Goal: Task Accomplishment & Management: Use online tool/utility

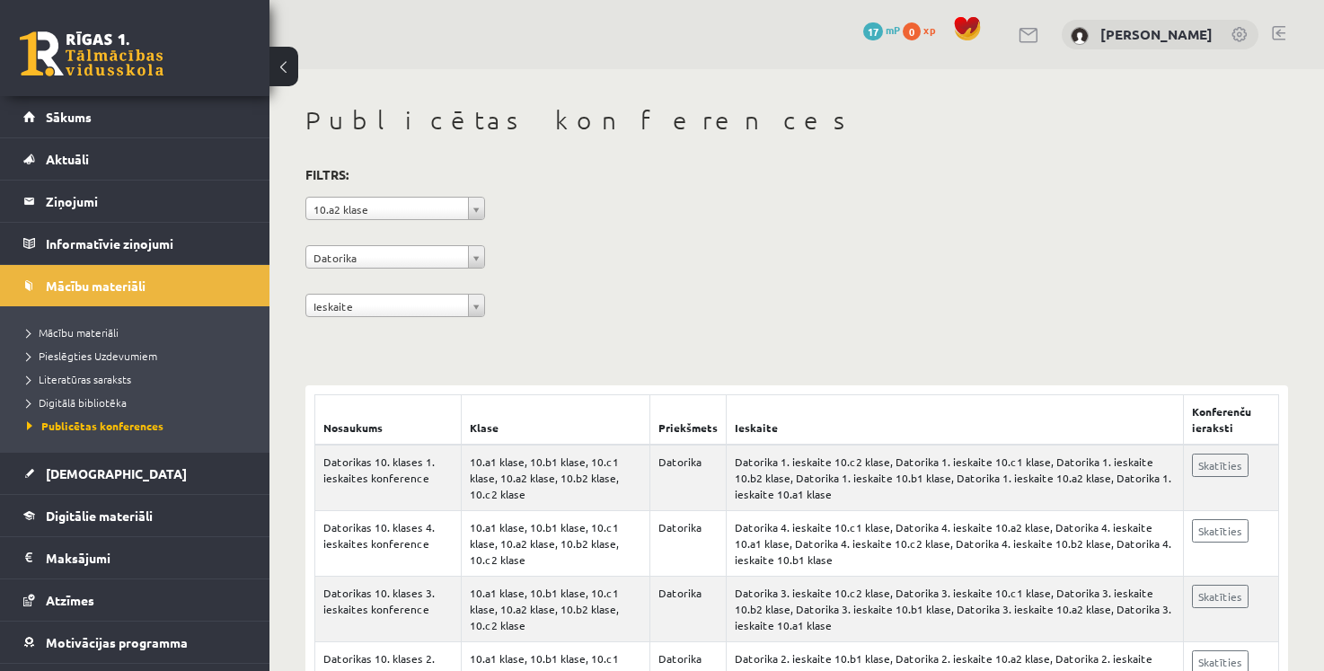
scroll to position [156, 0]
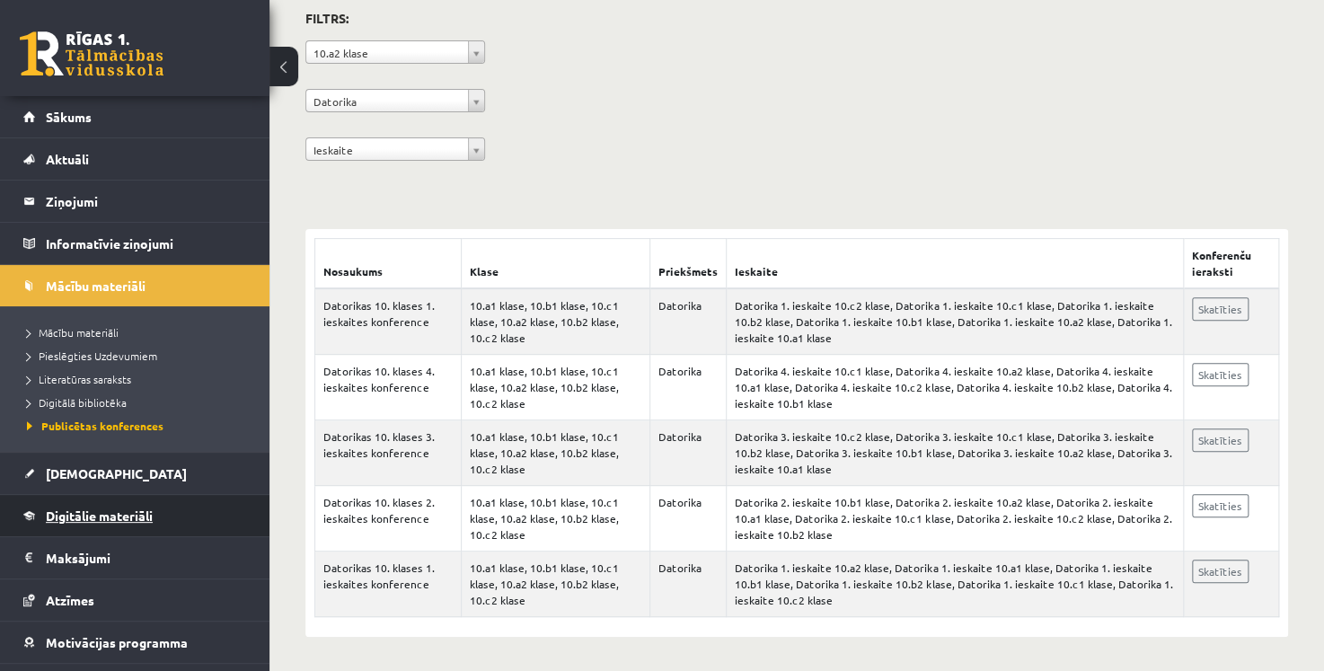
click at [153, 517] on span "Digitālie materiāli" at bounding box center [99, 516] width 107 height 16
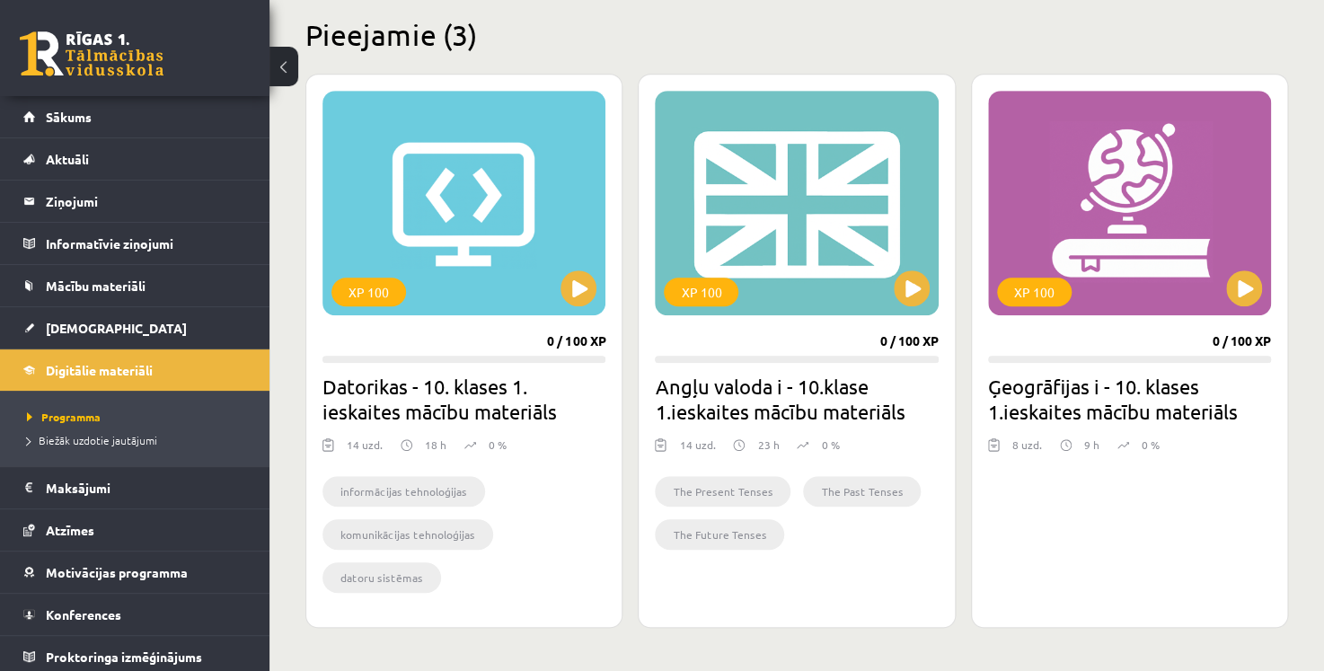
scroll to position [448, 0]
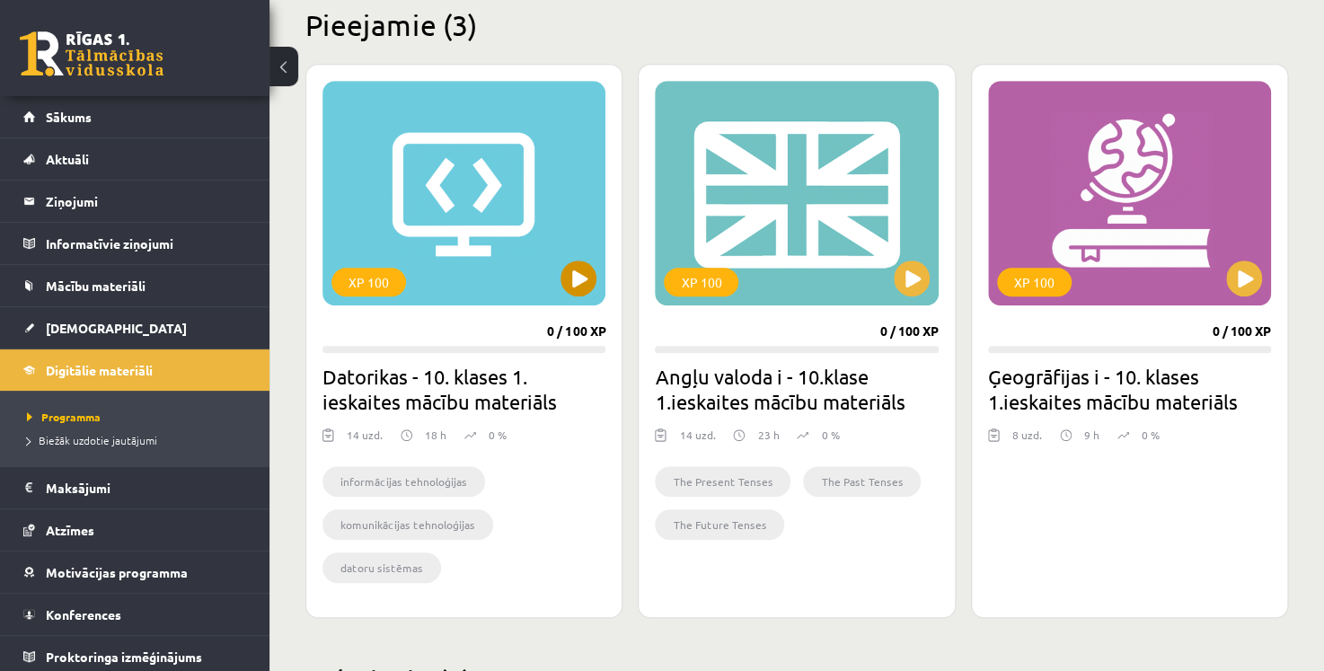
click at [489, 239] on div "XP 100" at bounding box center [464, 193] width 283 height 225
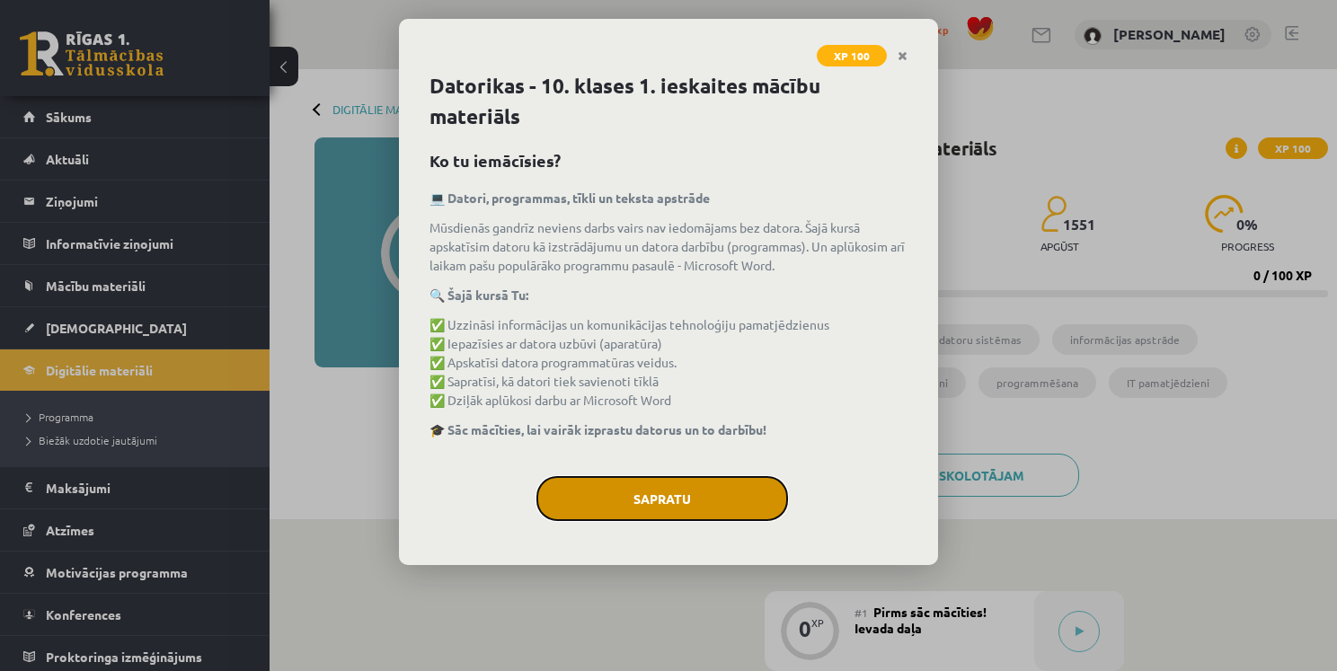
click at [675, 485] on button "Sapratu" at bounding box center [662, 498] width 252 height 45
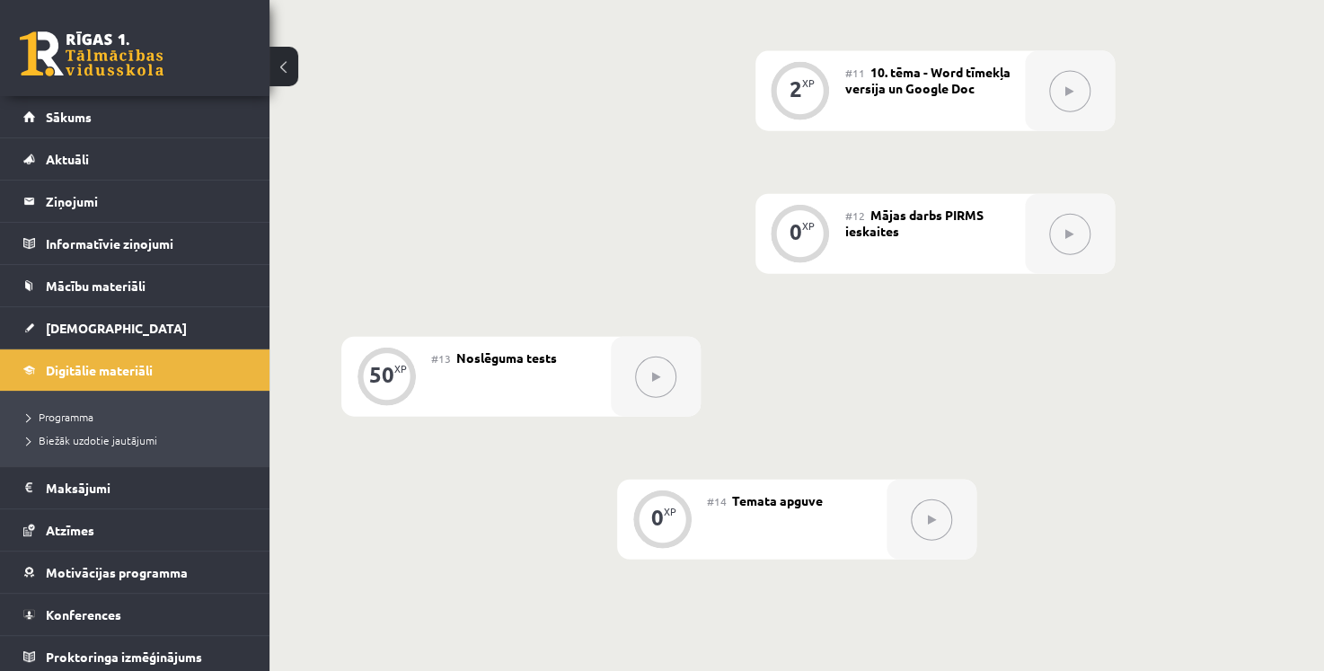
scroll to position [1887, 0]
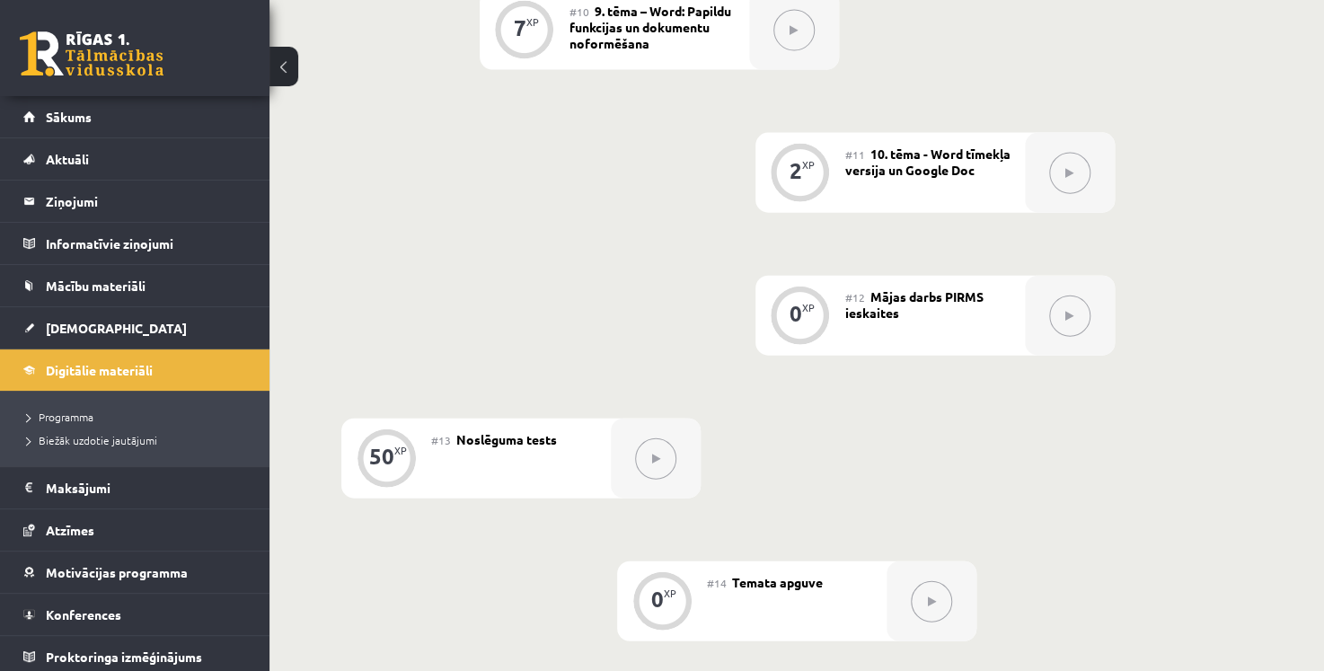
click at [978, 303] on span "Mājas darbs PIRMS ieskaites" at bounding box center [915, 304] width 138 height 32
click at [851, 301] on span "#12" at bounding box center [856, 297] width 20 height 14
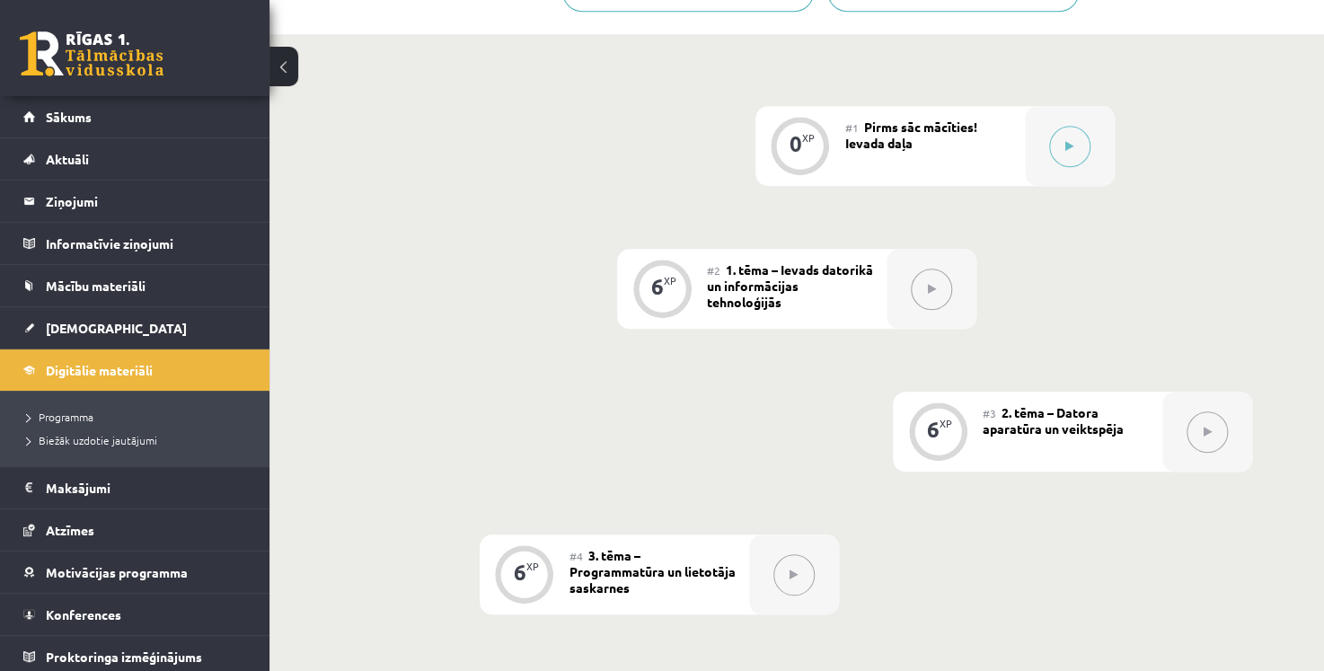
scroll to position [1073, 0]
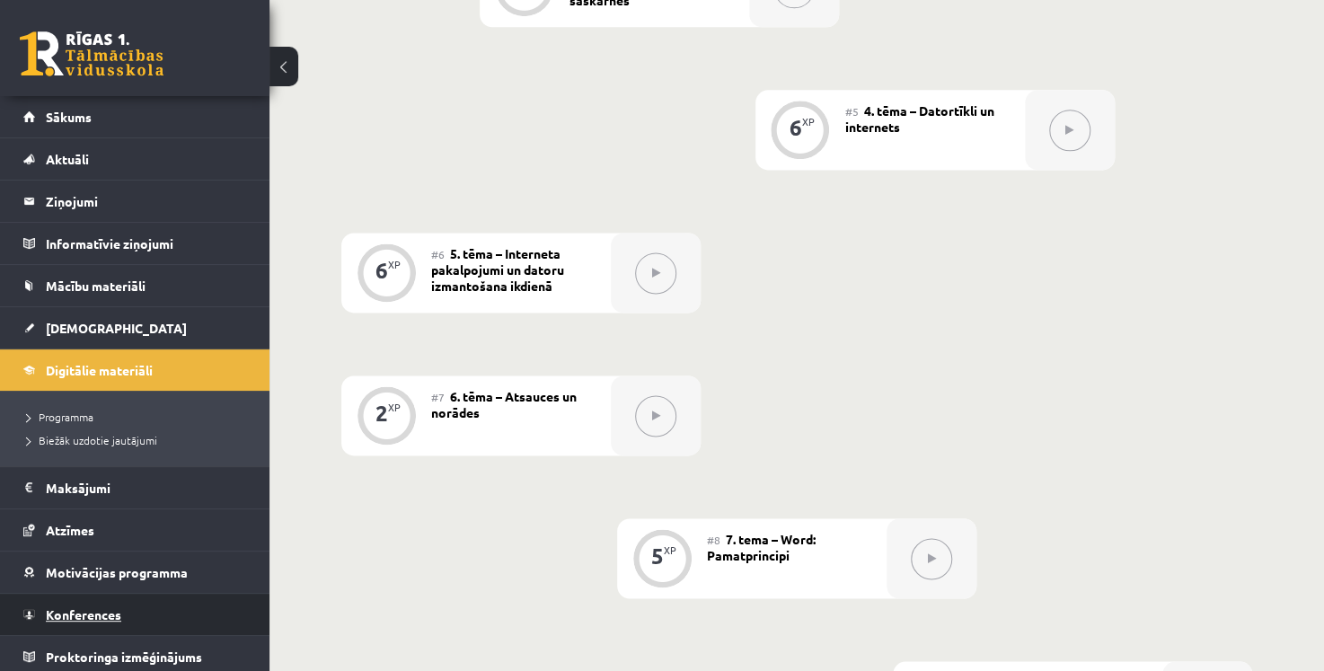
click at [186, 609] on link "Konferences" at bounding box center [135, 614] width 224 height 41
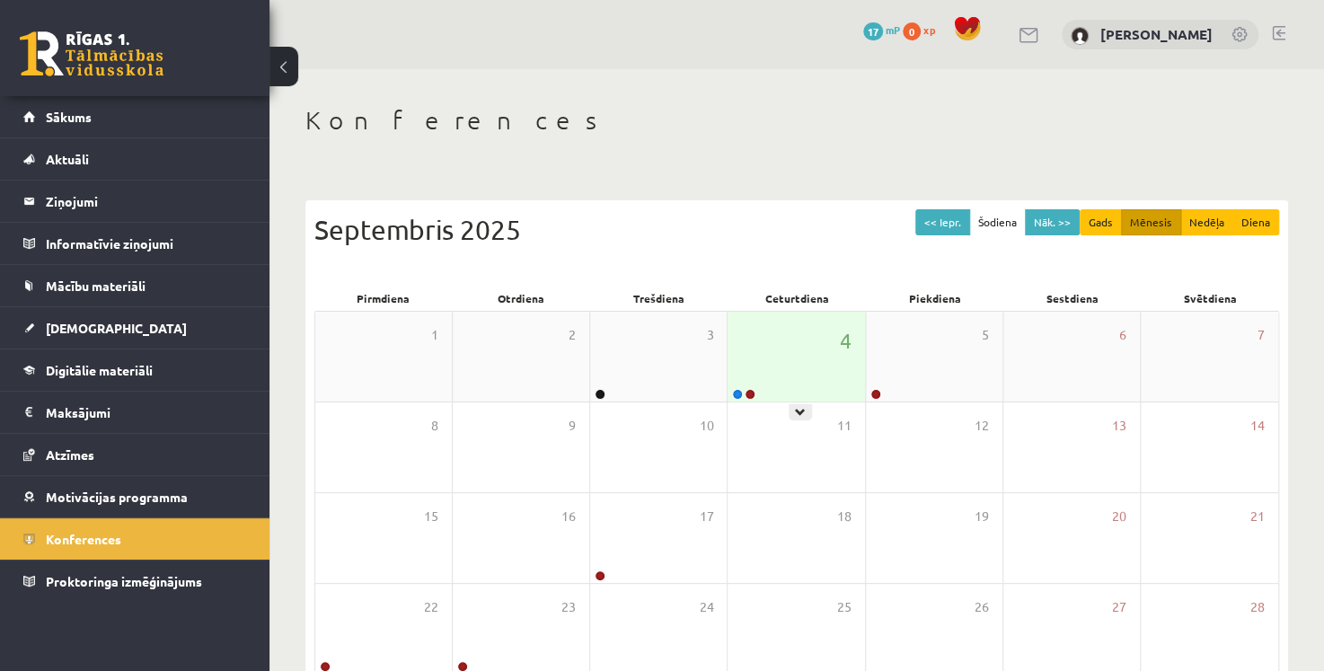
click at [810, 389] on div "4" at bounding box center [796, 357] width 137 height 90
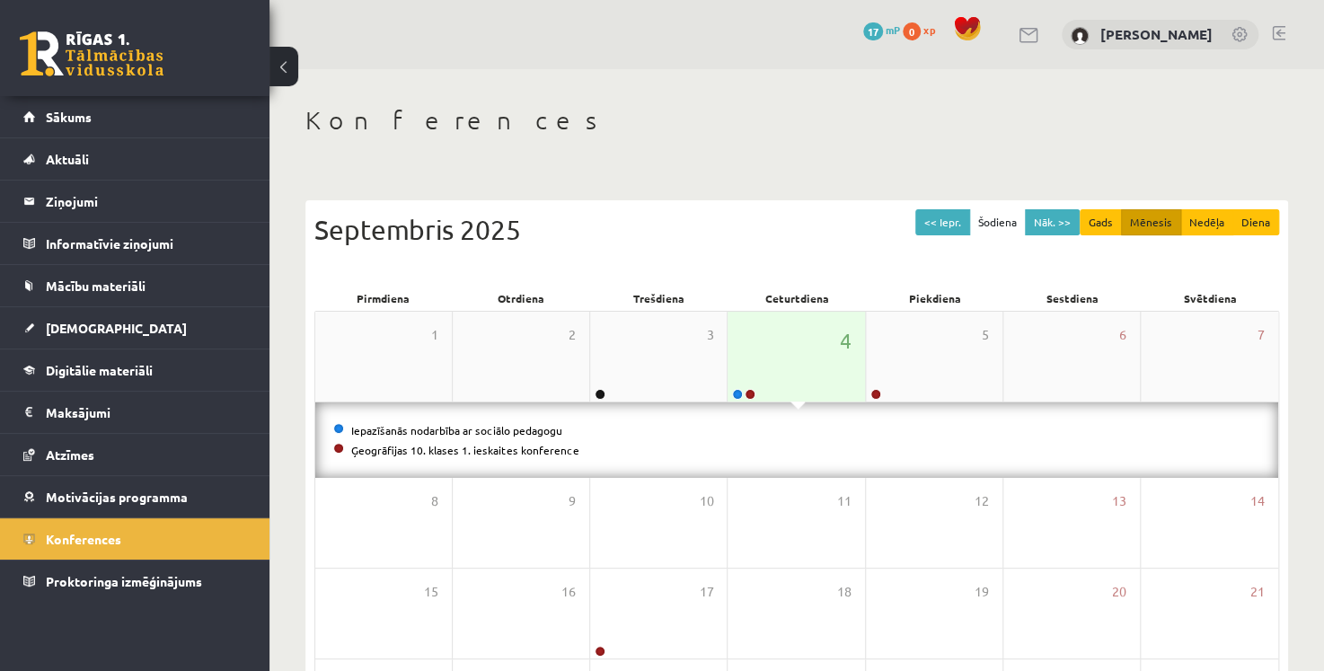
click at [804, 371] on div "4" at bounding box center [796, 357] width 137 height 90
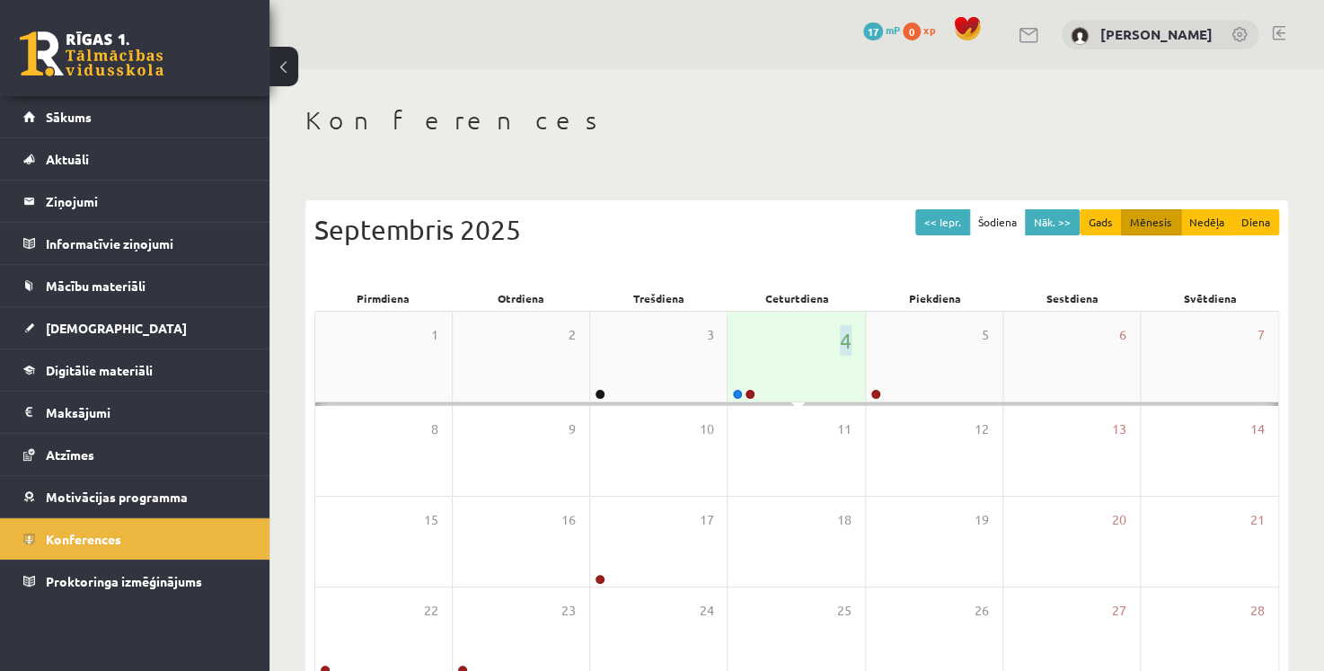
click at [804, 371] on div "4" at bounding box center [796, 357] width 137 height 90
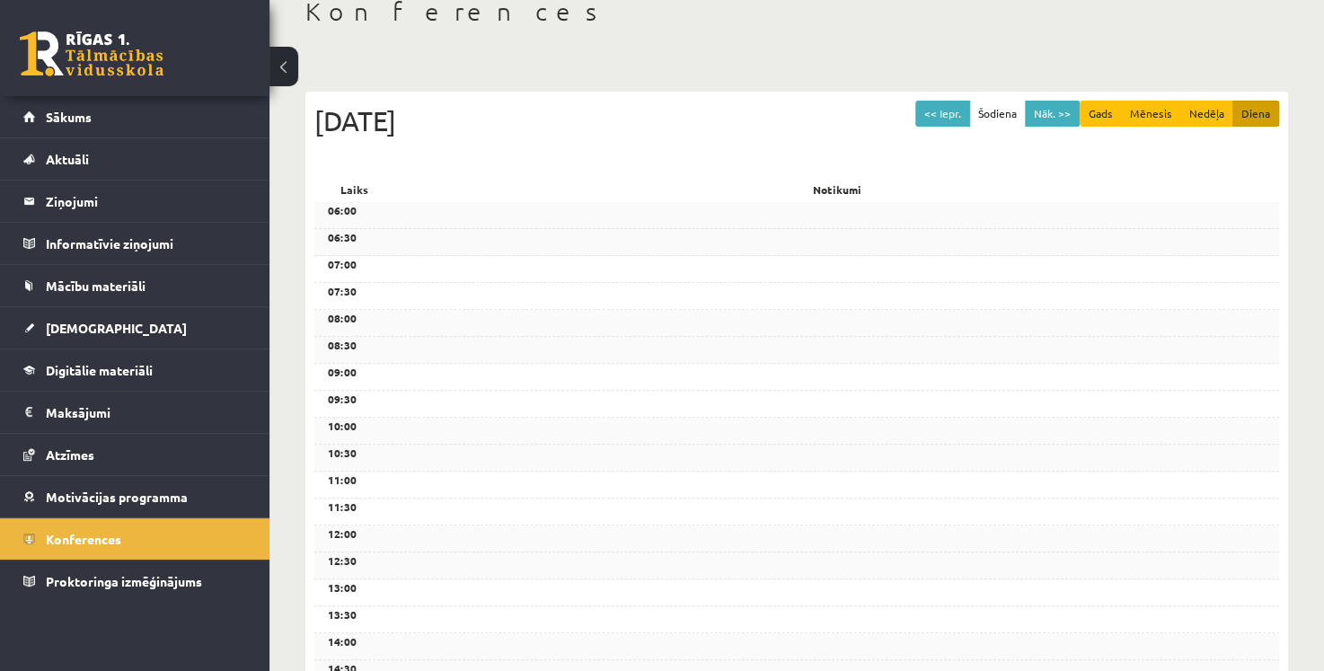
scroll to position [104, 0]
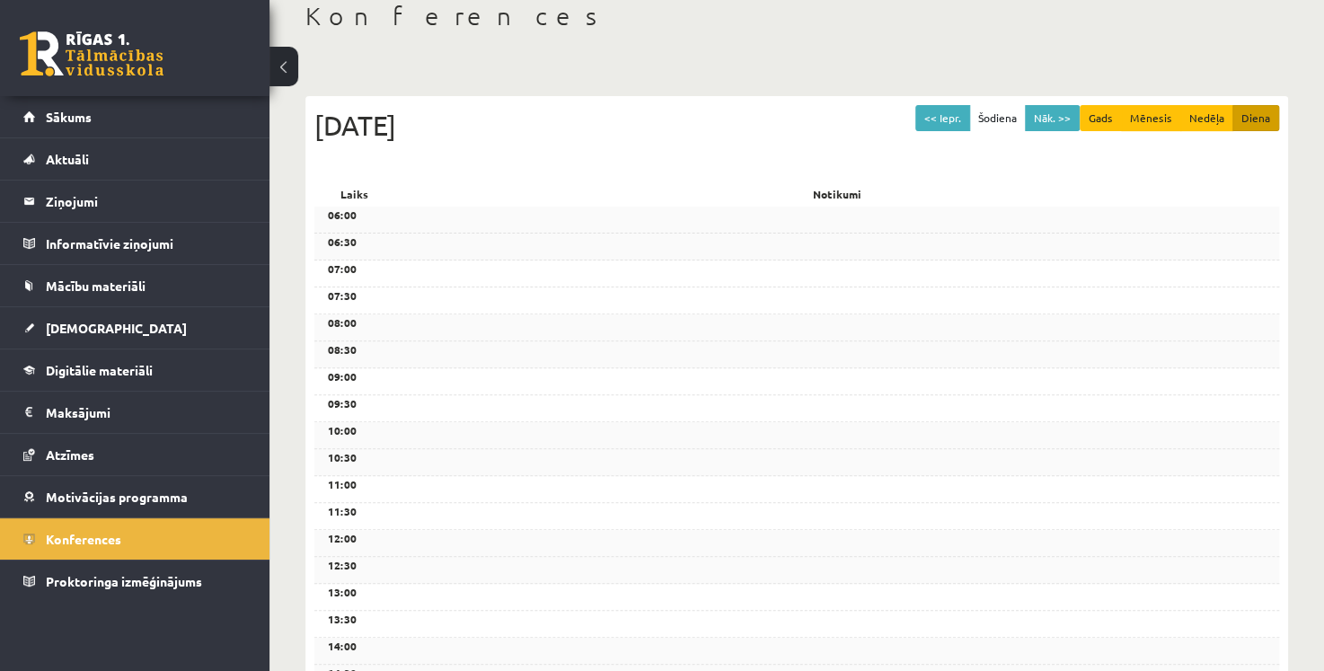
scroll to position [595, 0]
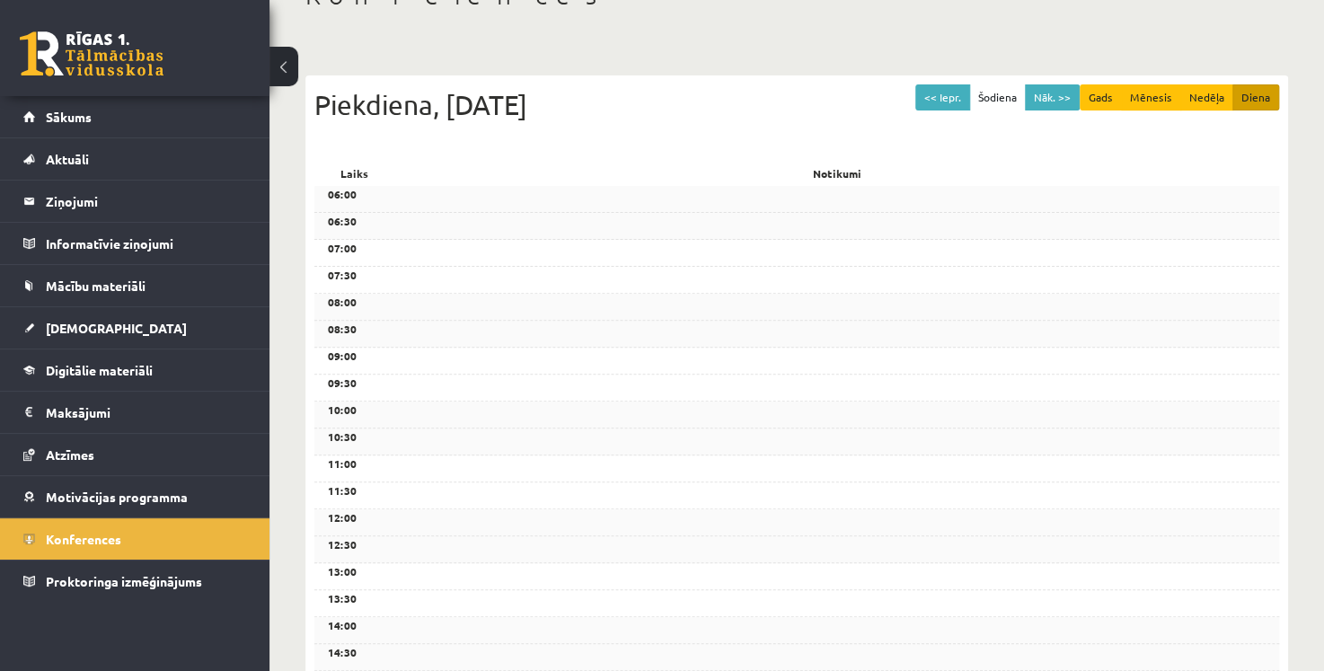
scroll to position [18, 0]
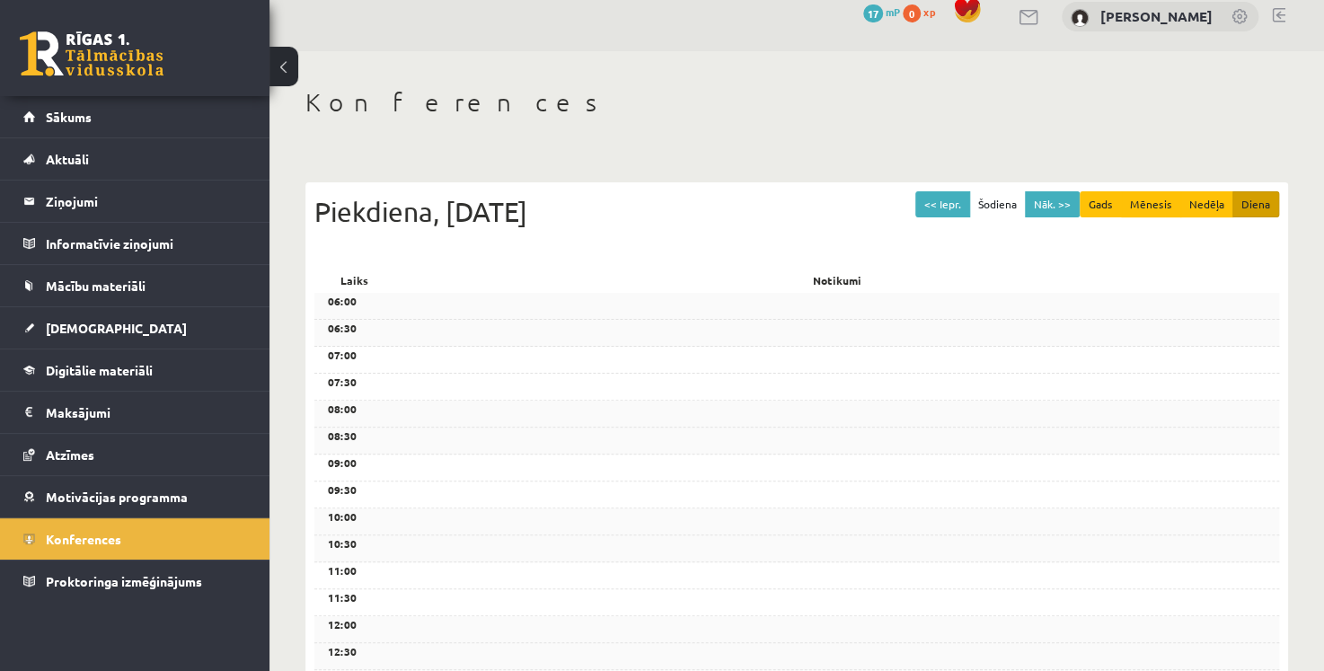
click at [276, 74] on button at bounding box center [284, 67] width 29 height 40
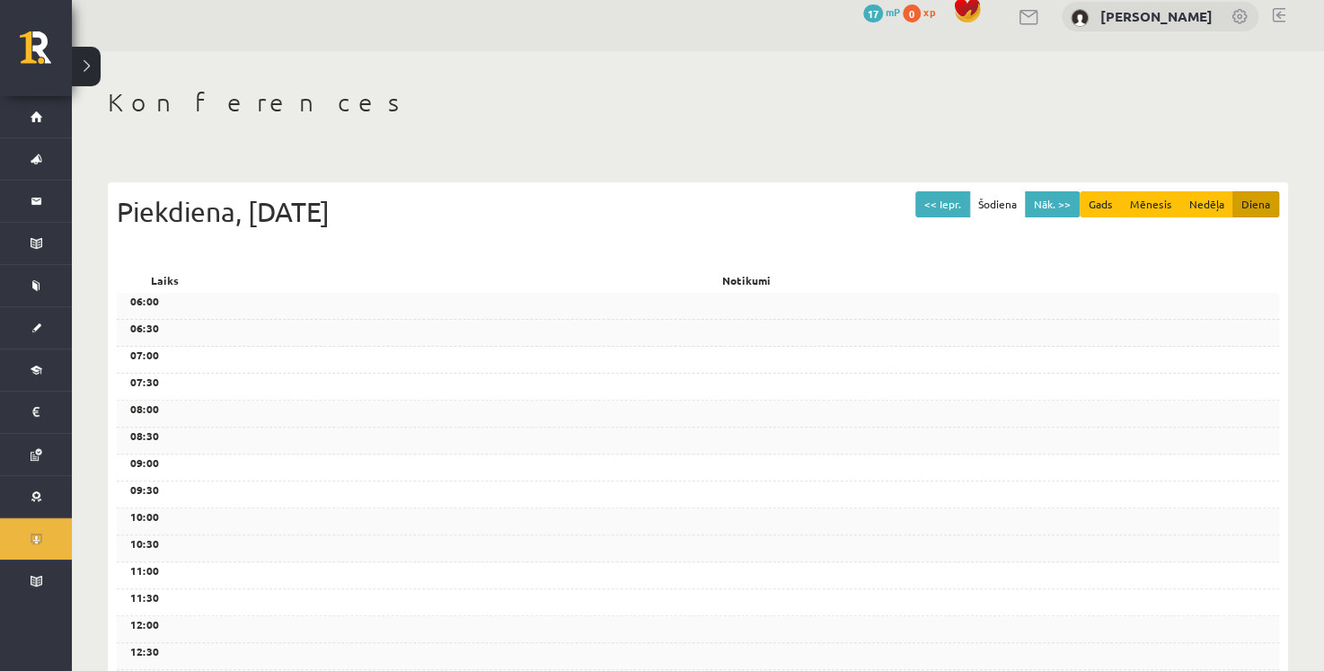
click at [91, 66] on button at bounding box center [86, 67] width 29 height 40
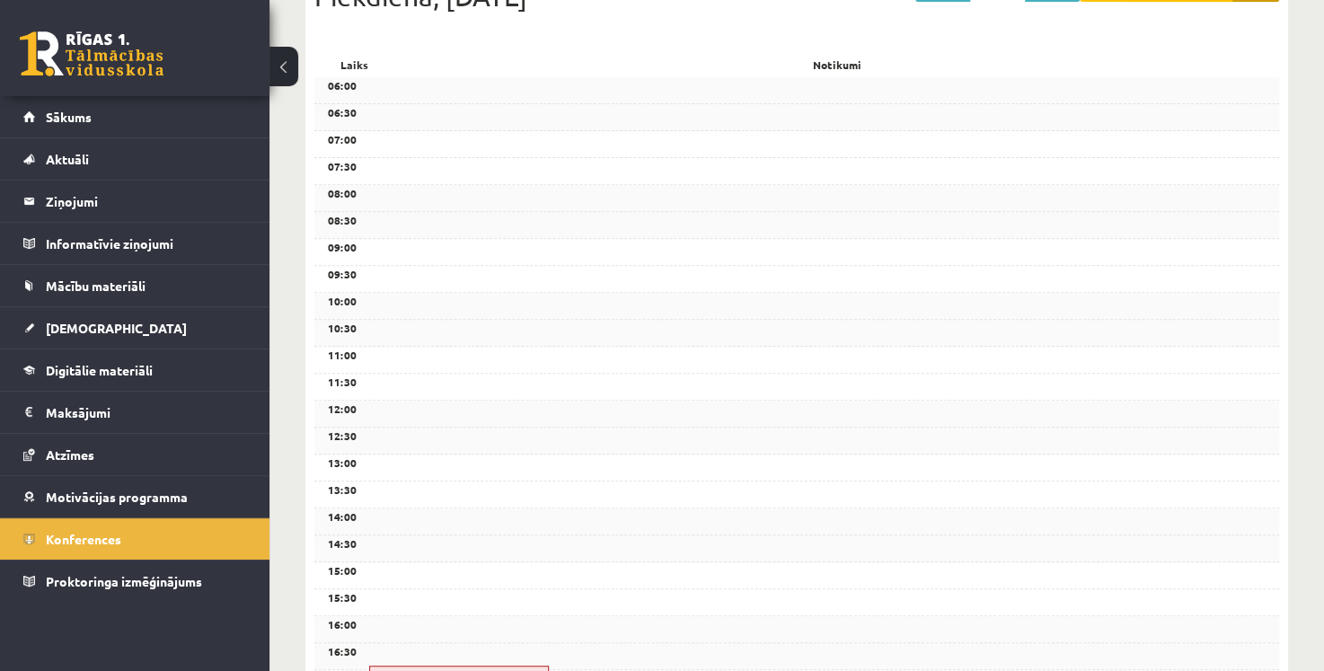
scroll to position [159, 0]
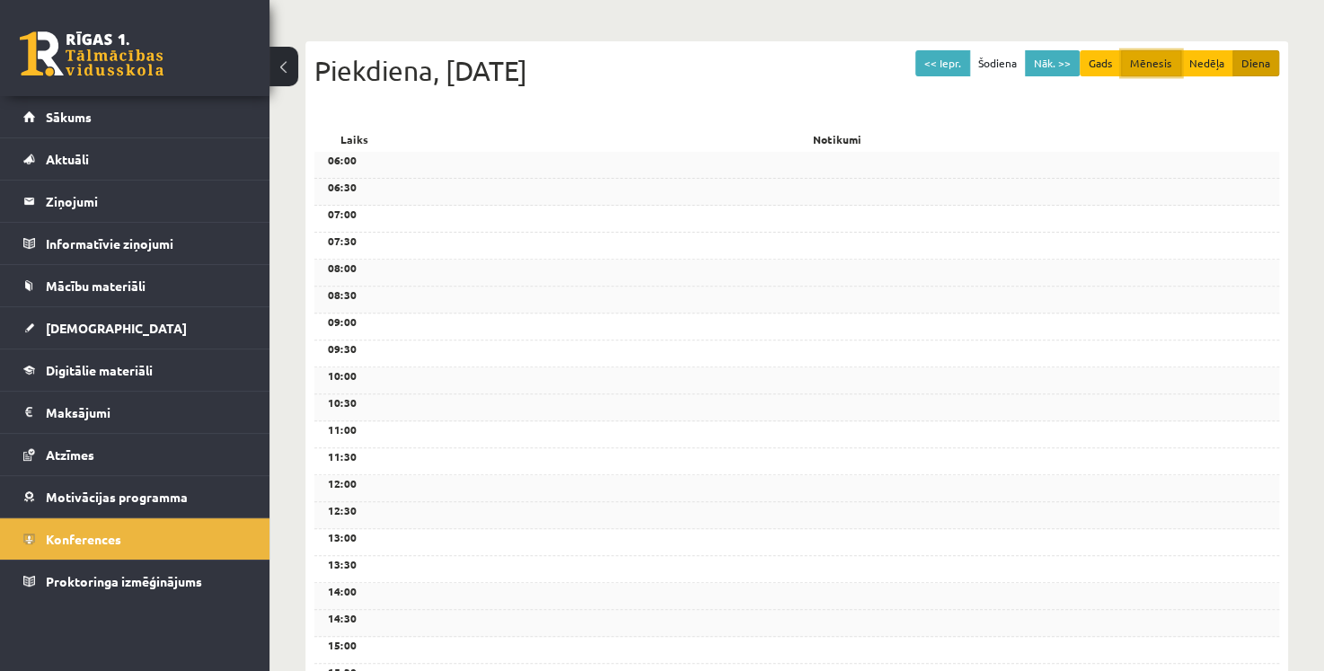
click at [1160, 63] on button "Mēnesis" at bounding box center [1151, 63] width 60 height 26
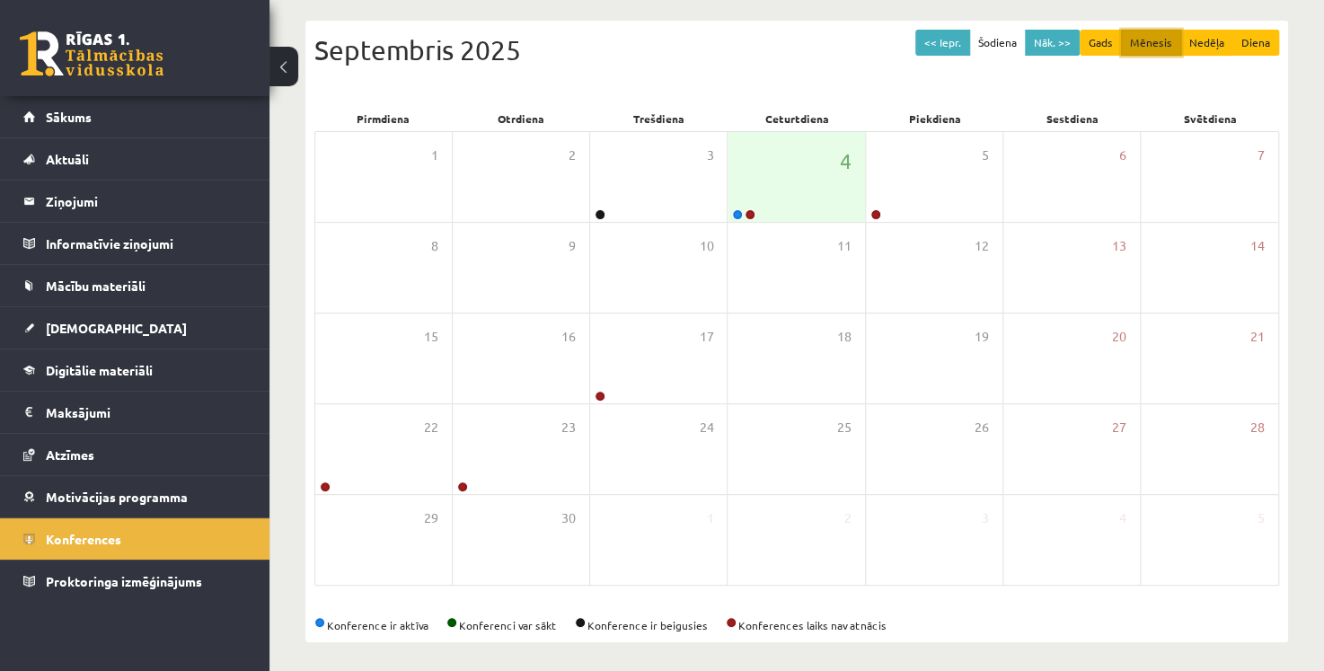
scroll to position [186, 0]
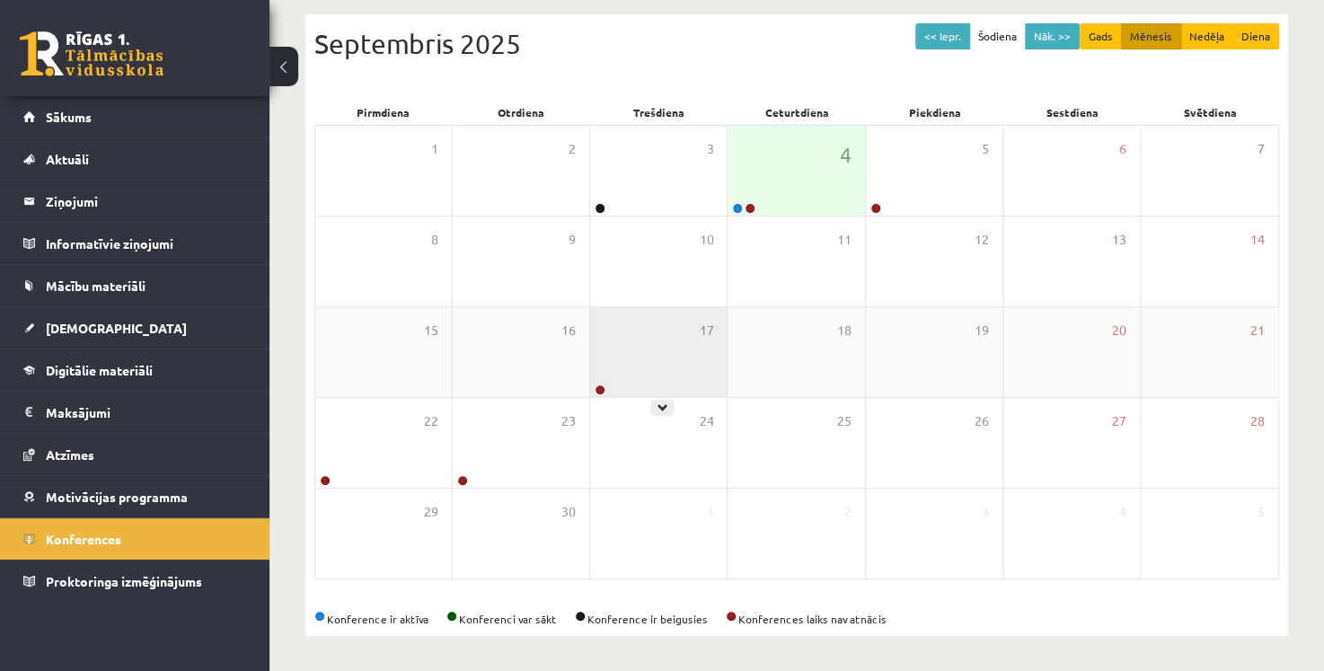
click at [676, 370] on div "17" at bounding box center [658, 352] width 137 height 90
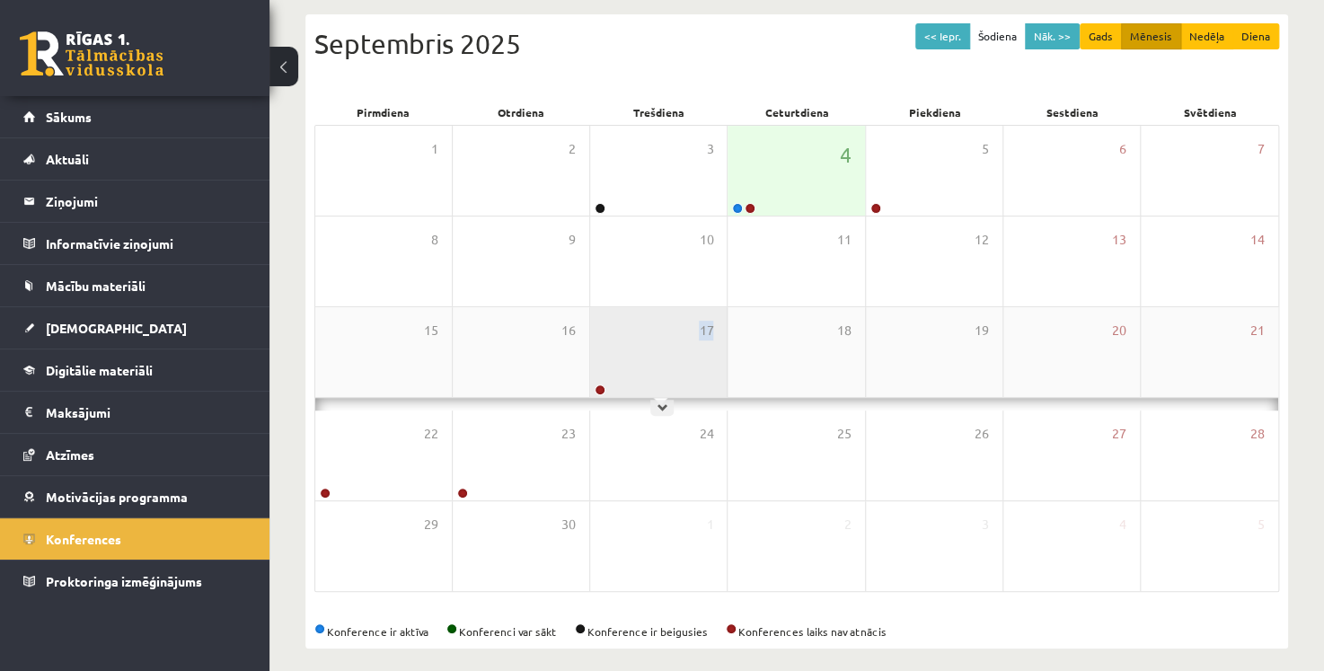
click at [676, 370] on div "17" at bounding box center [658, 352] width 137 height 90
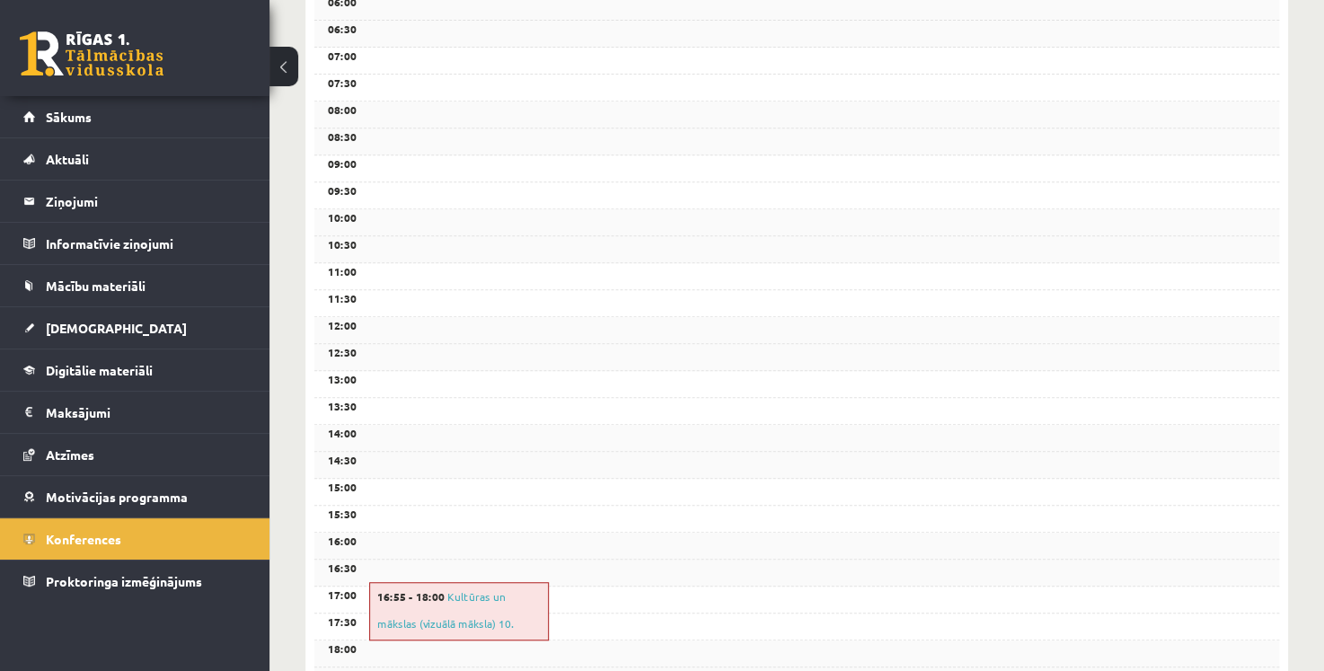
scroll to position [141, 0]
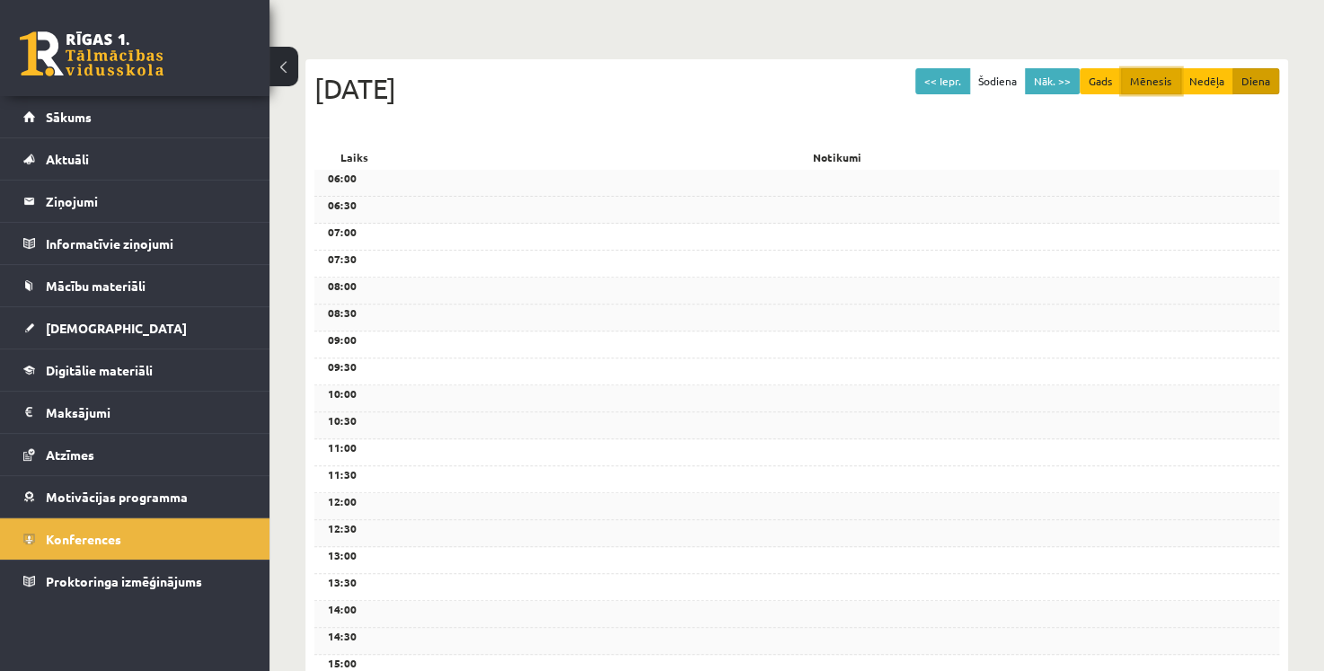
click at [1141, 79] on button "Mēnesis" at bounding box center [1151, 81] width 60 height 26
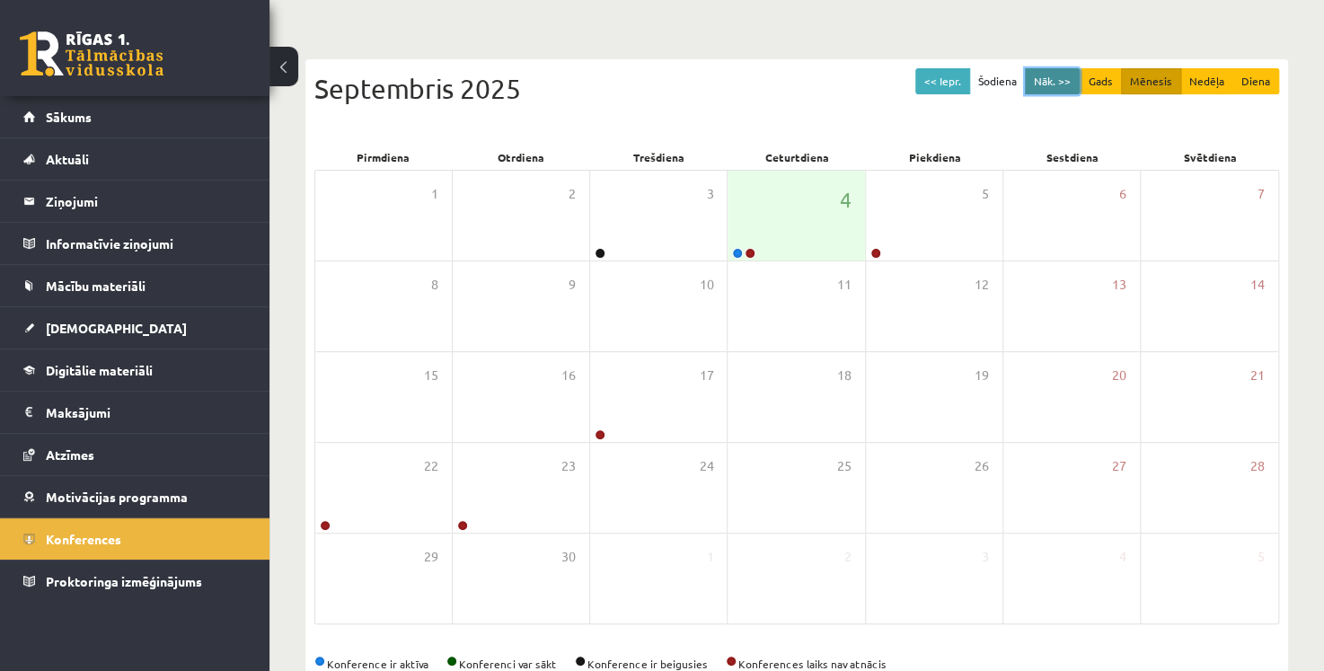
click at [1059, 77] on button "Nāk. >>" at bounding box center [1052, 81] width 55 height 26
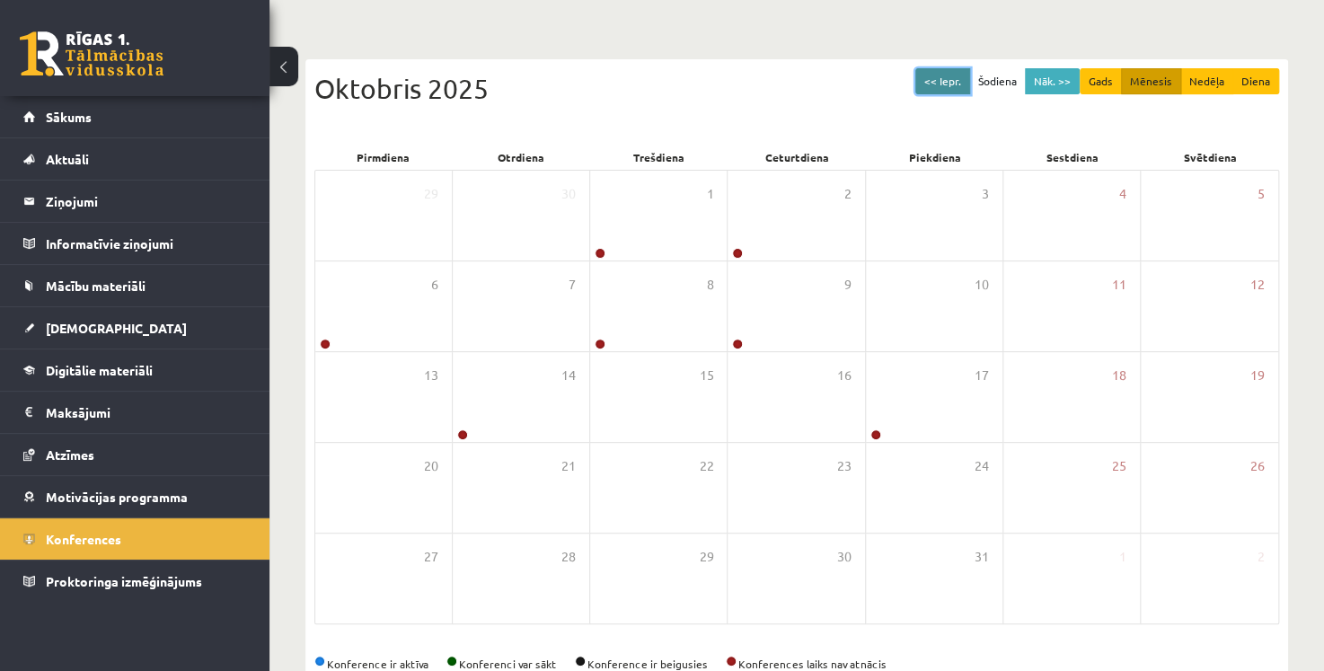
click at [952, 85] on button "<< Iepr." at bounding box center [943, 81] width 55 height 26
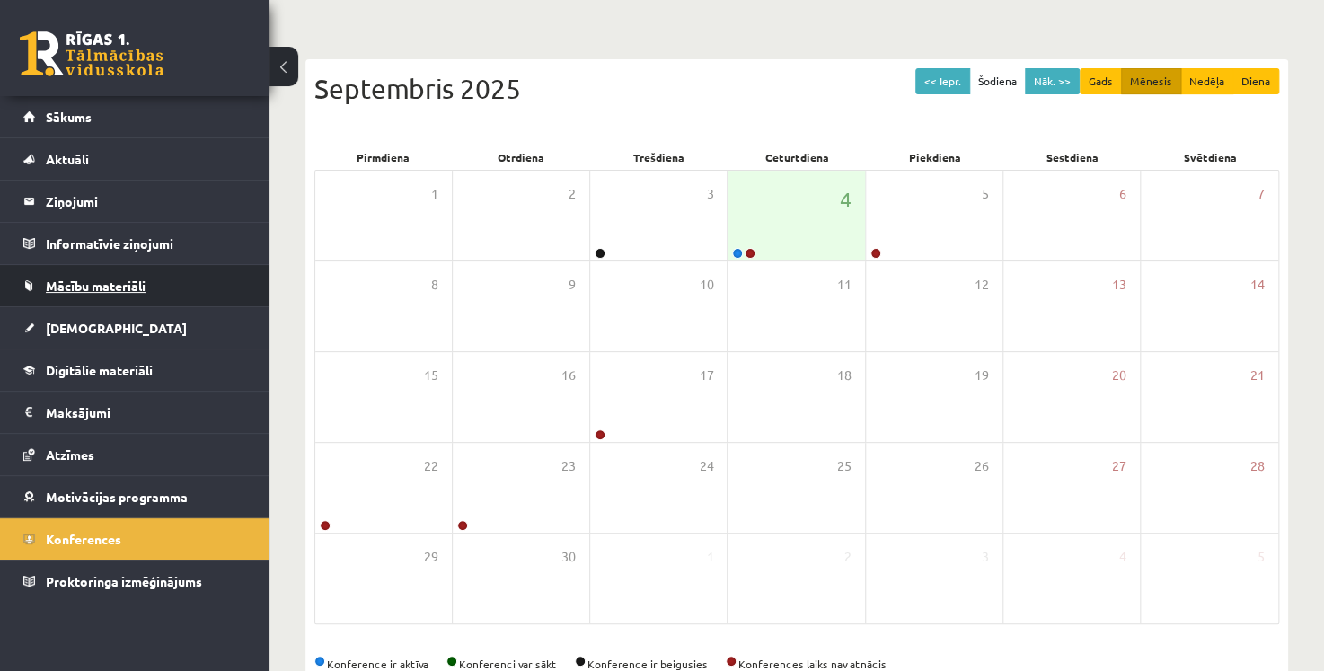
click at [176, 288] on link "Mācību materiāli" at bounding box center [135, 285] width 224 height 41
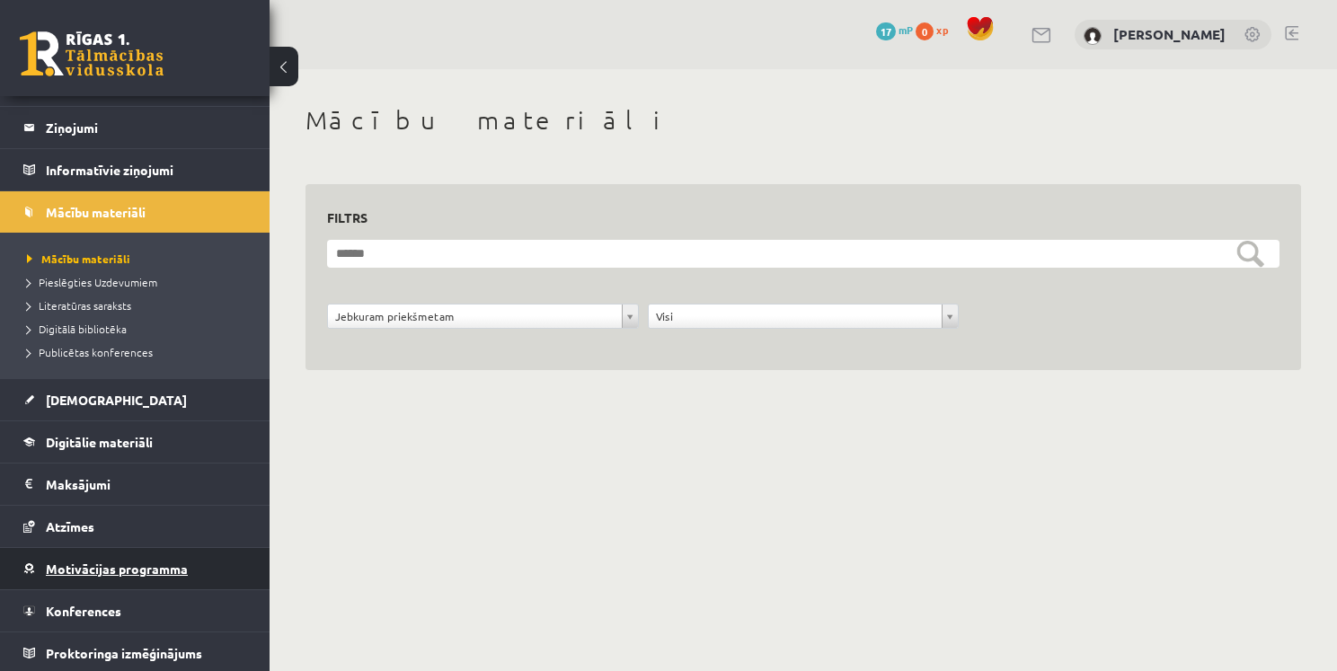
scroll to position [73, 0]
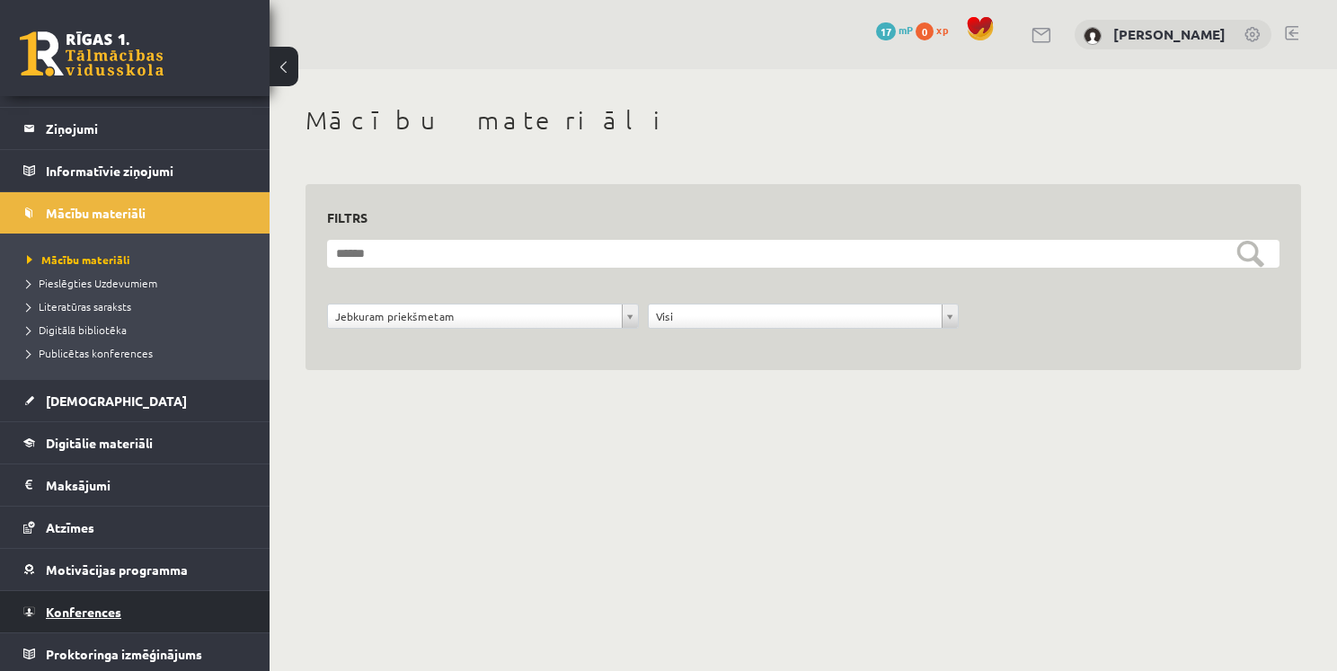
click at [143, 603] on link "Konferences" at bounding box center [135, 611] width 224 height 41
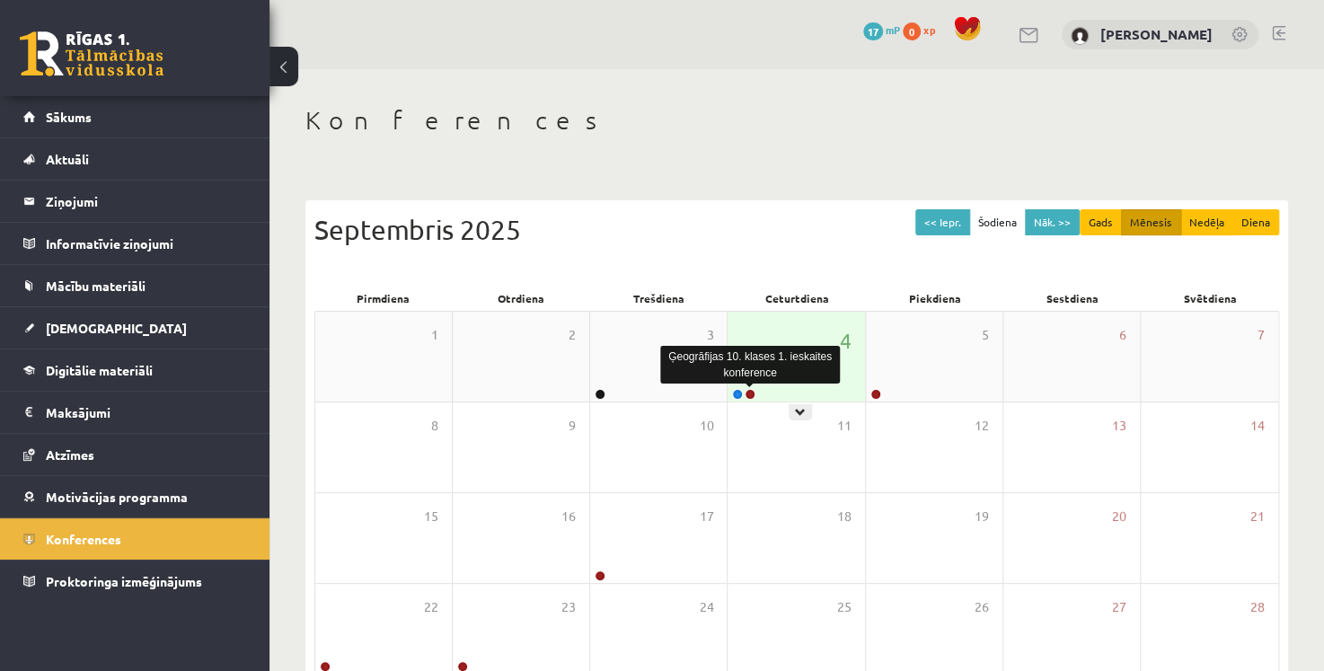
click at [752, 394] on link at bounding box center [750, 394] width 11 height 11
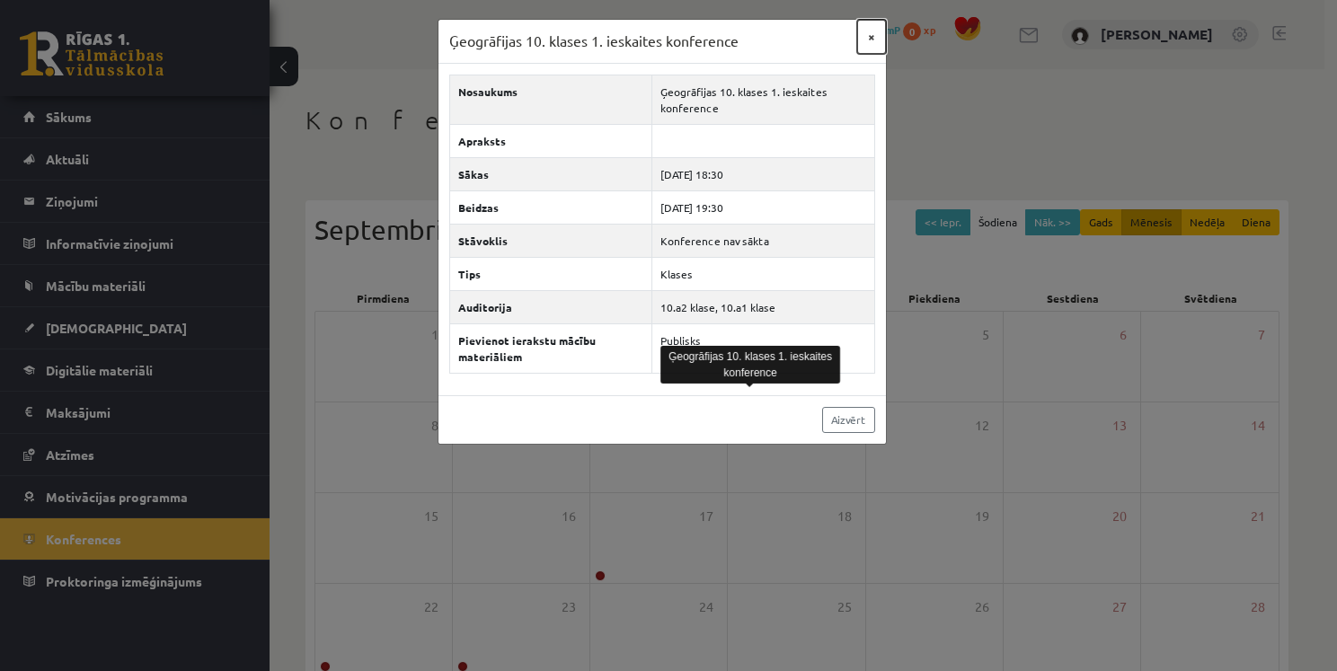
click at [869, 39] on button "×" at bounding box center [871, 37] width 29 height 34
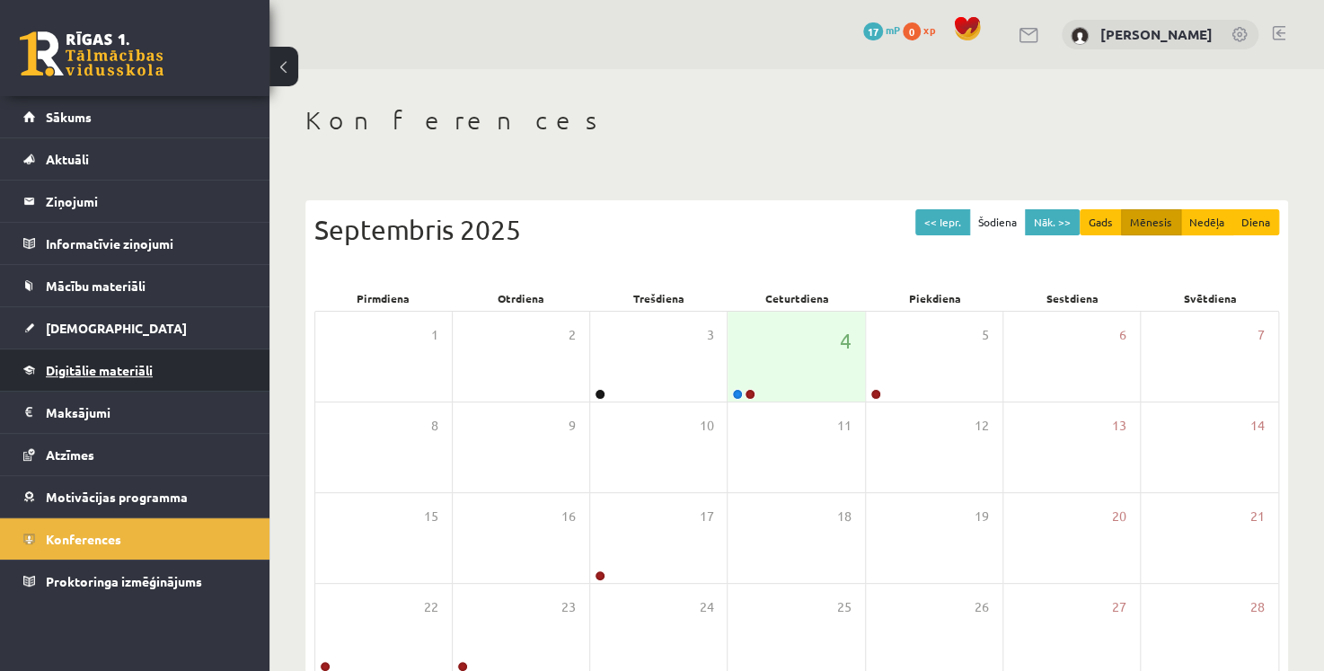
click at [137, 366] on span "Digitālie materiāli" at bounding box center [99, 370] width 107 height 16
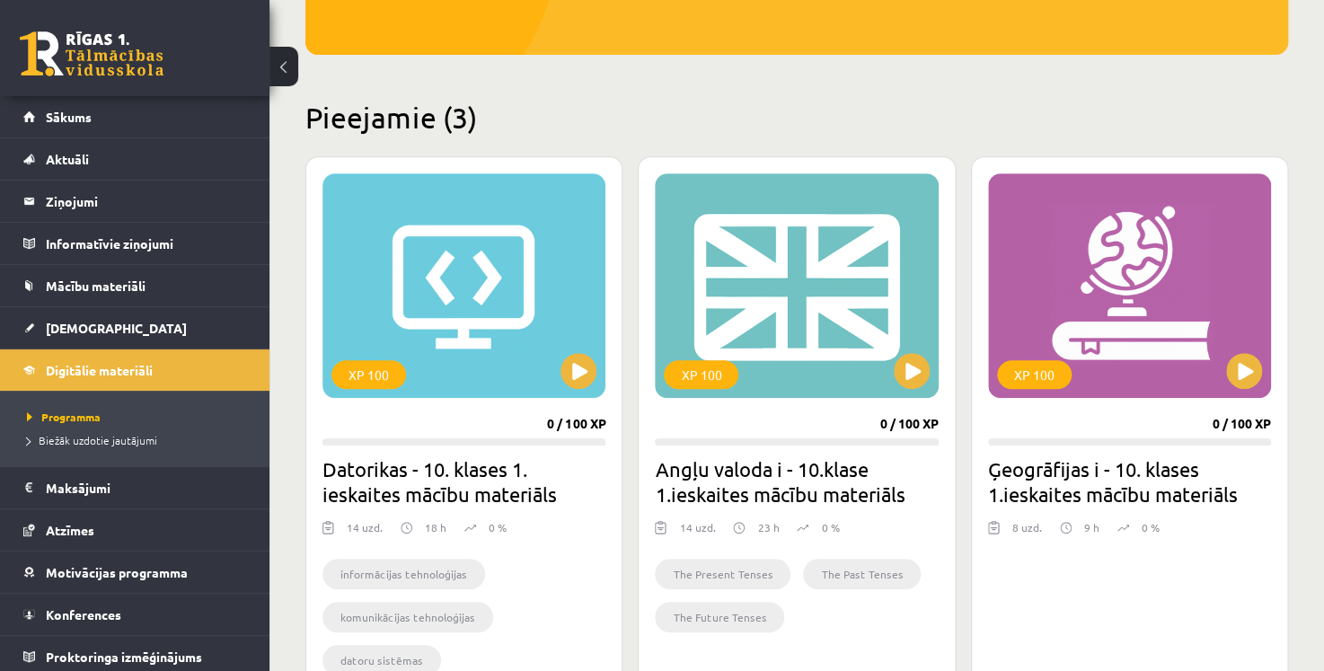
scroll to position [381, 0]
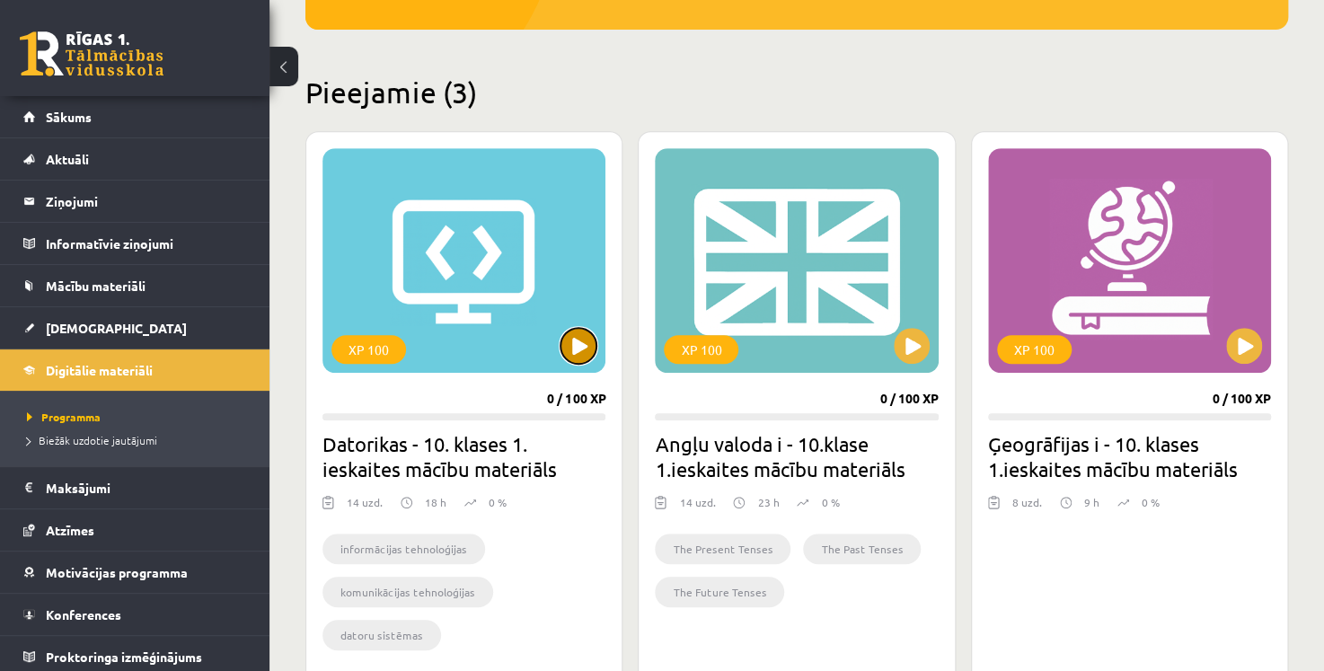
click at [578, 345] on button at bounding box center [579, 346] width 36 height 36
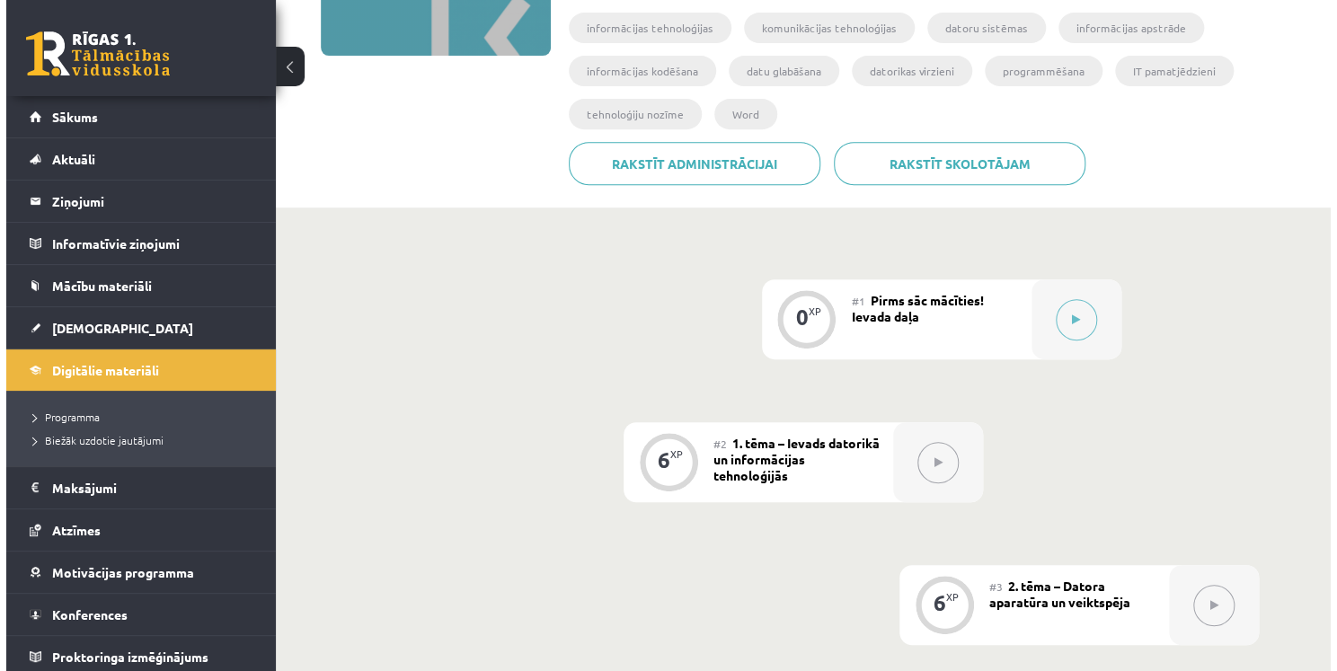
scroll to position [321, 0]
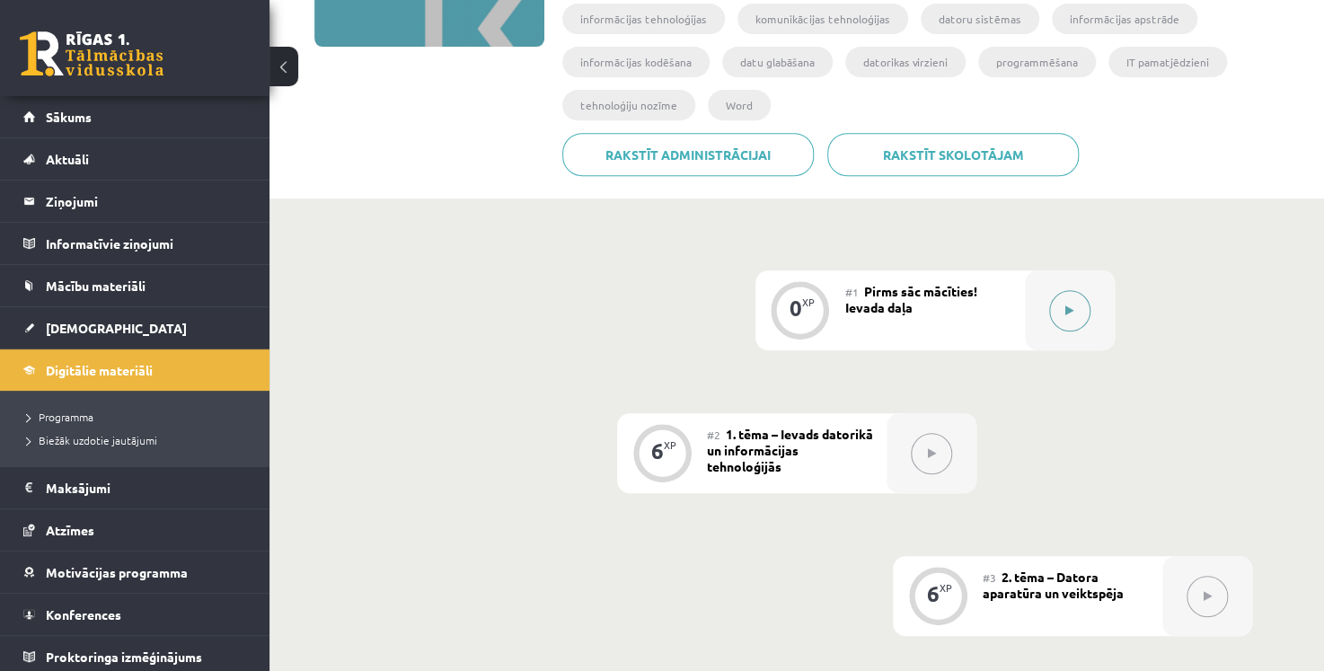
click at [1101, 294] on div at bounding box center [1070, 310] width 90 height 80
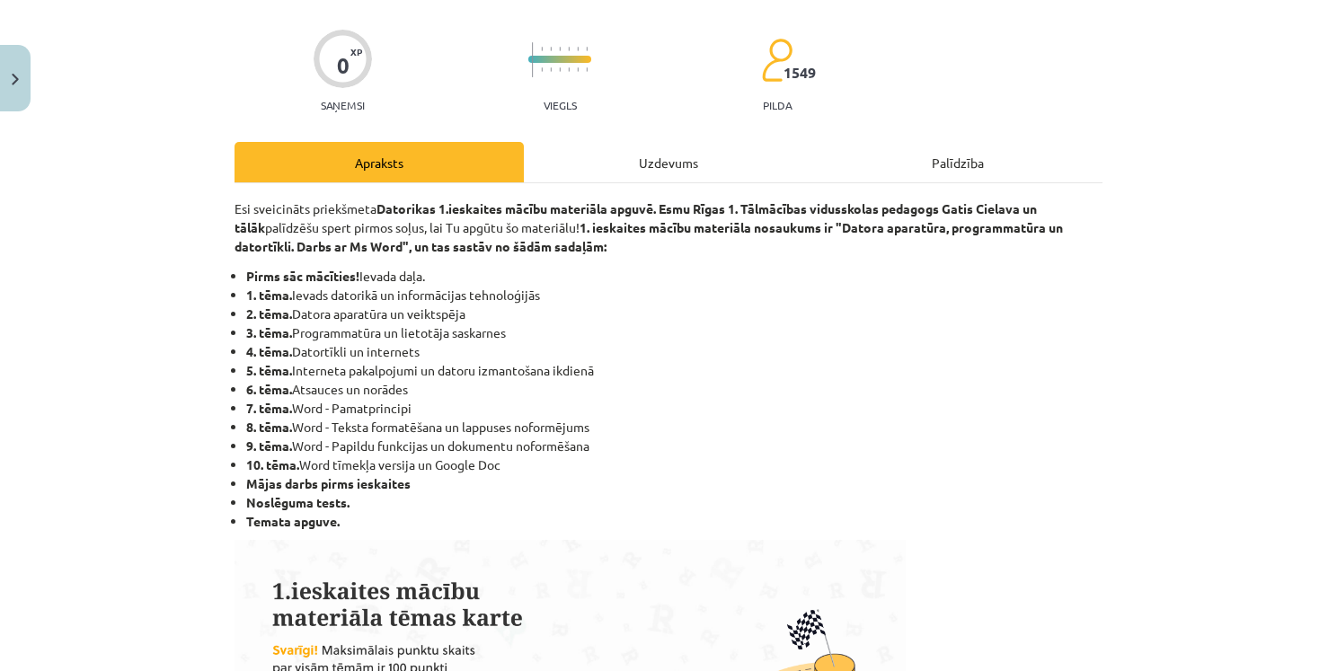
scroll to position [118, 0]
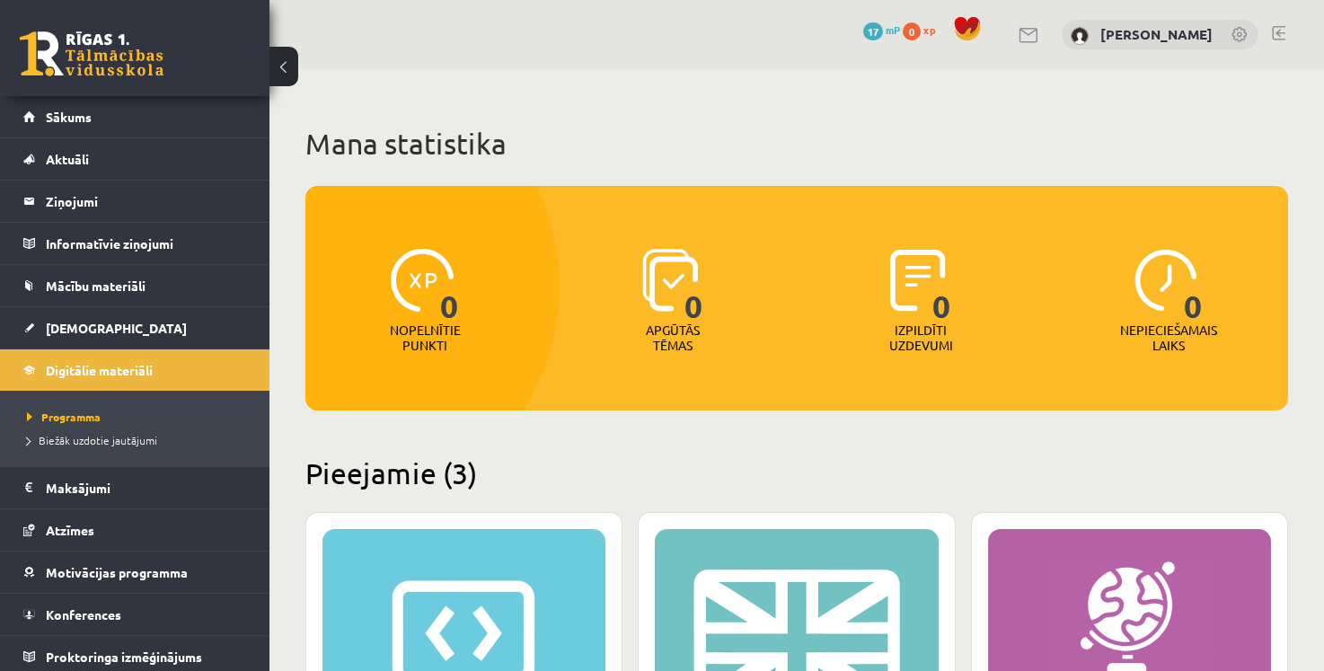
scroll to position [381, 0]
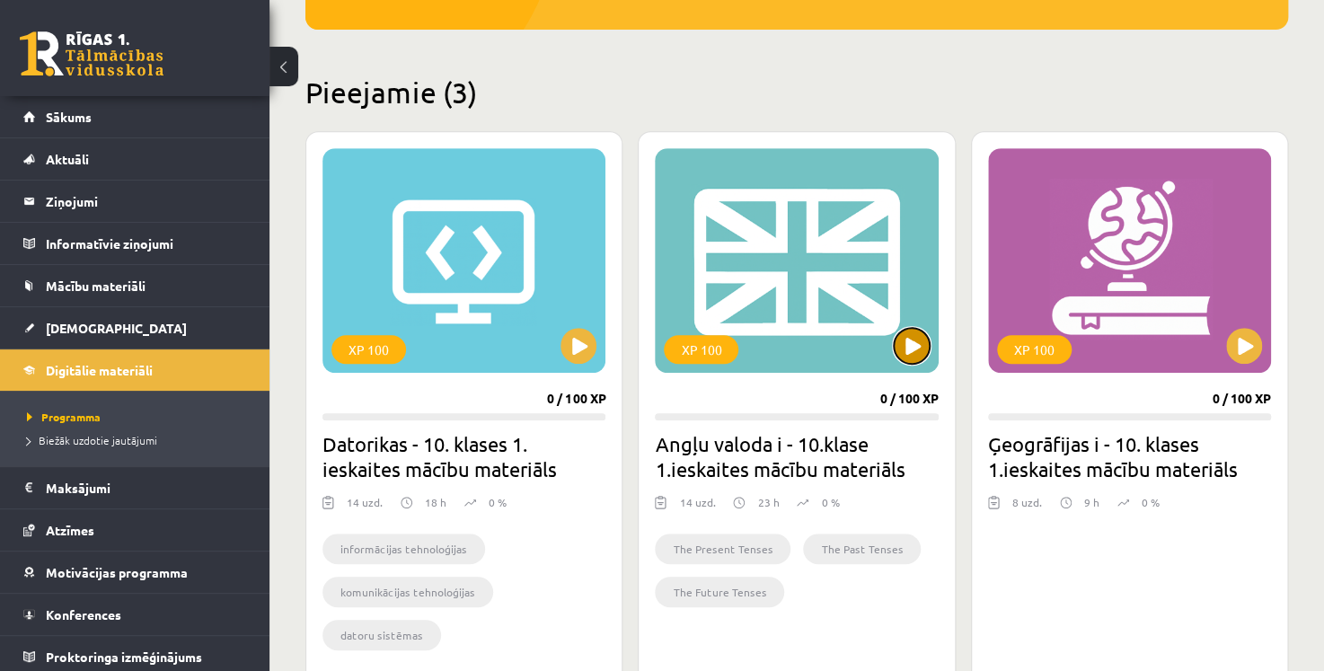
click at [907, 347] on button at bounding box center [912, 346] width 36 height 36
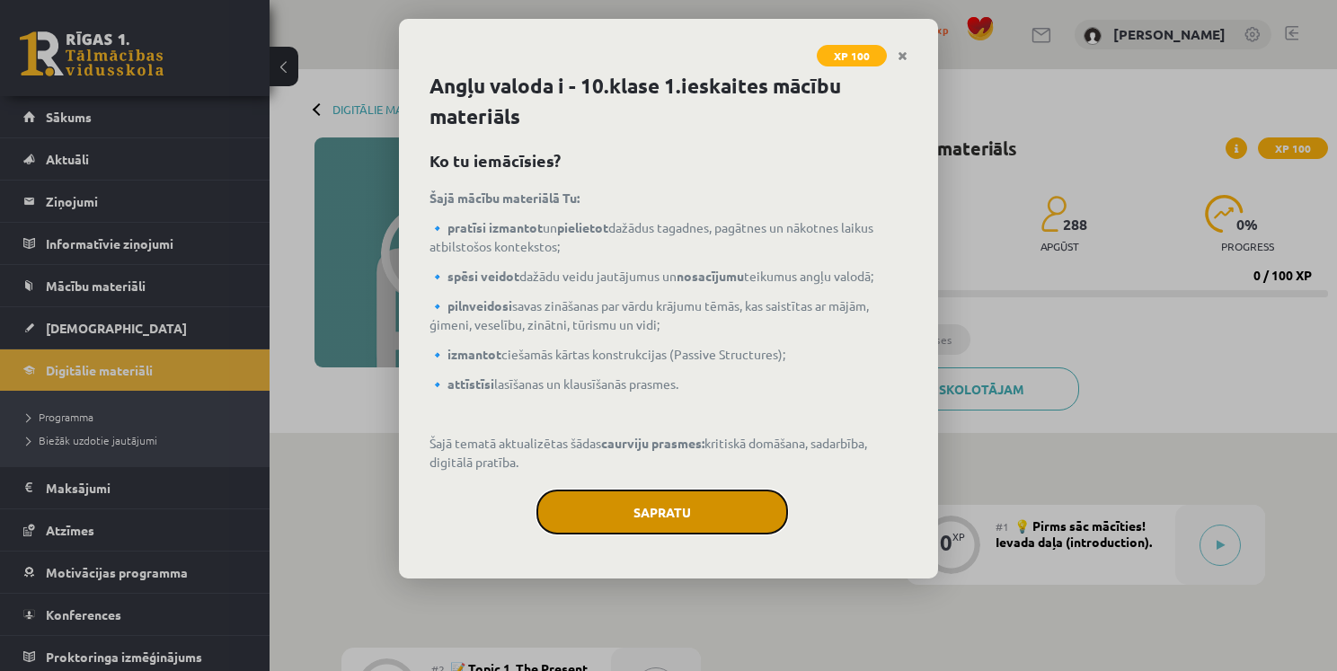
click at [677, 523] on button "Sapratu" at bounding box center [662, 512] width 252 height 45
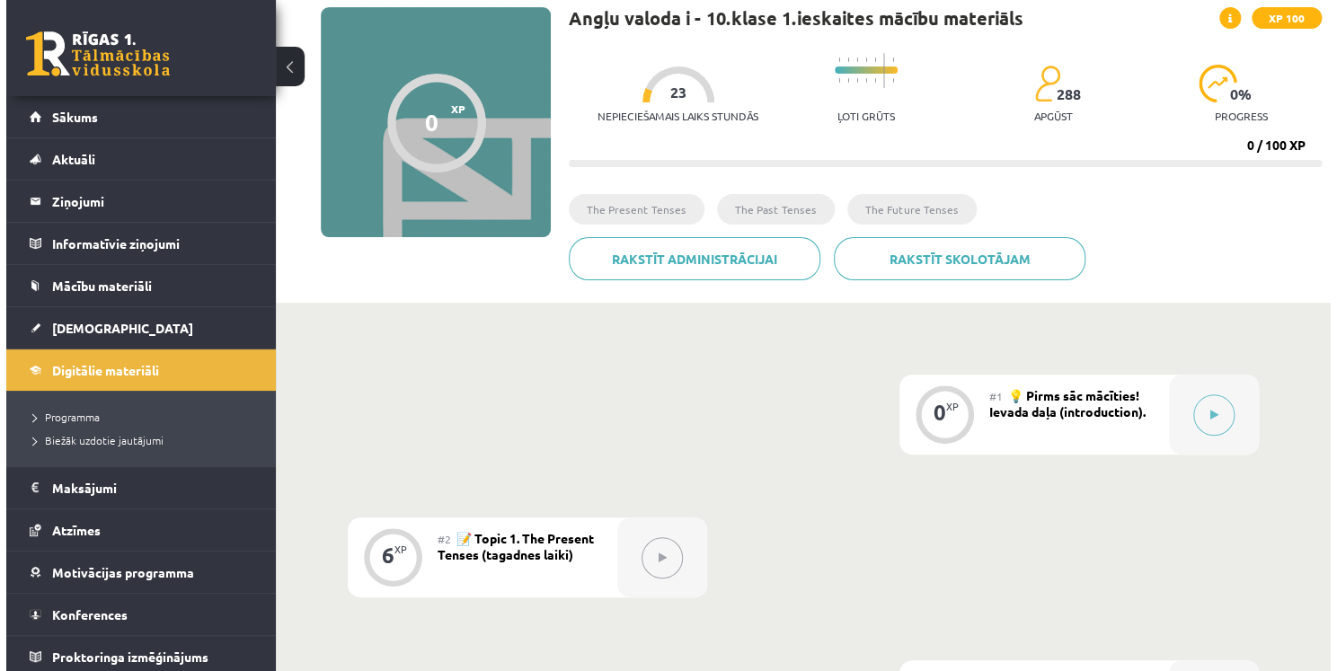
scroll to position [170, 0]
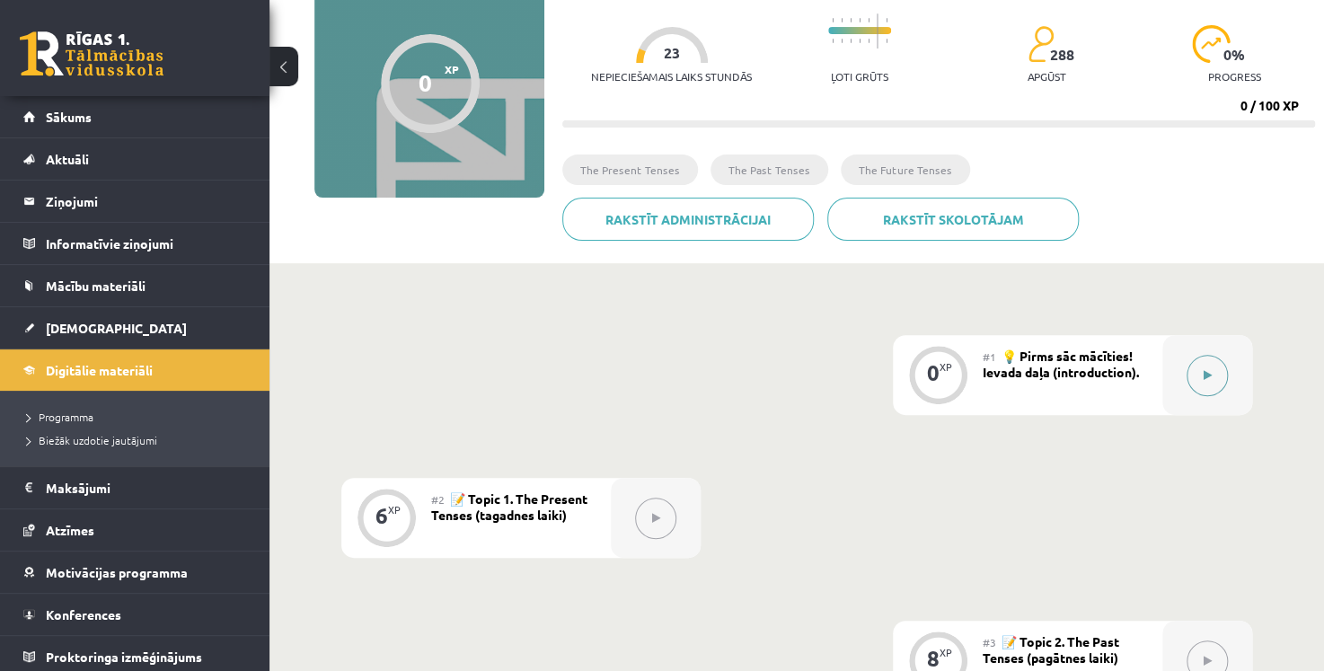
click at [1223, 363] on button at bounding box center [1207, 375] width 41 height 41
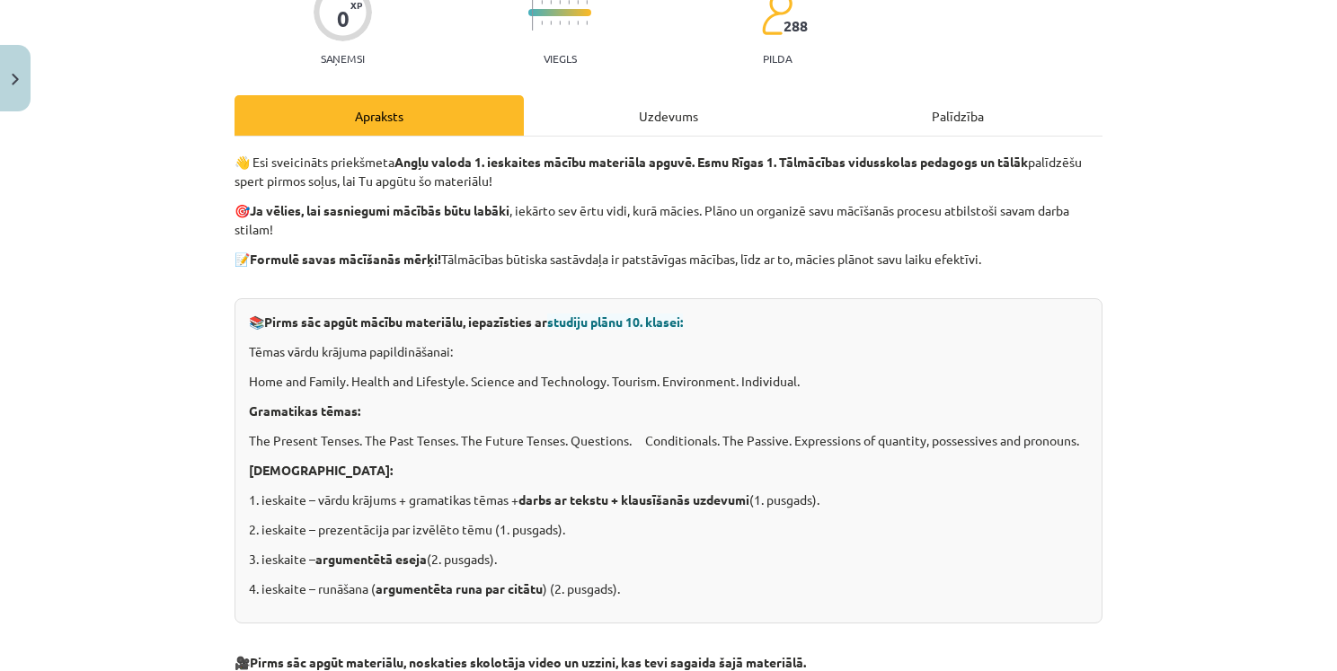
scroll to position [173, 0]
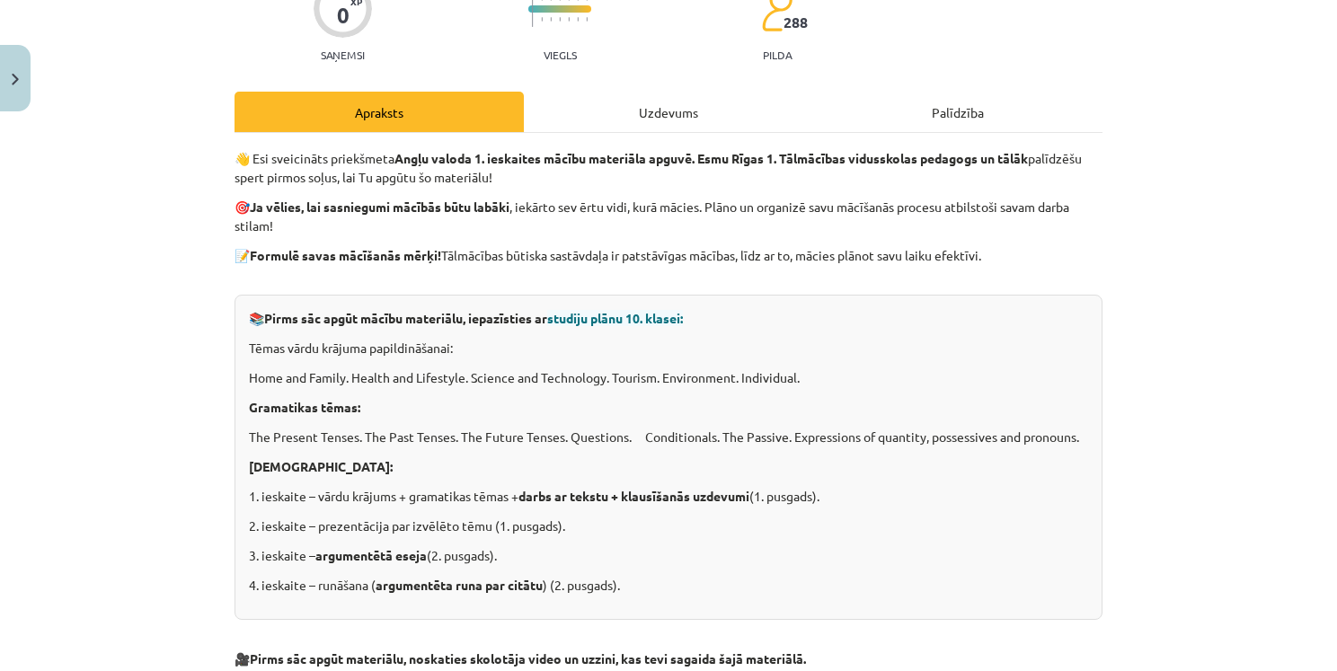
click at [665, 316] on span "studiju plānu 10. klasei:" at bounding box center [615, 318] width 136 height 16
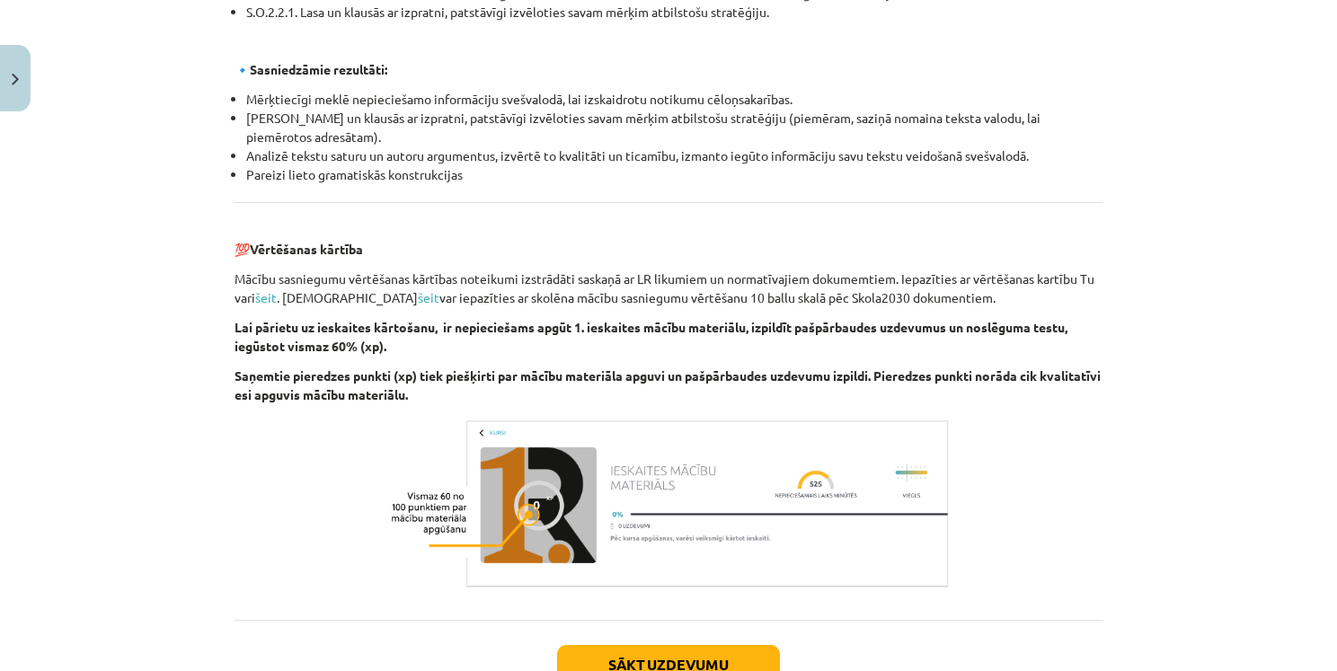
scroll to position [1948, 0]
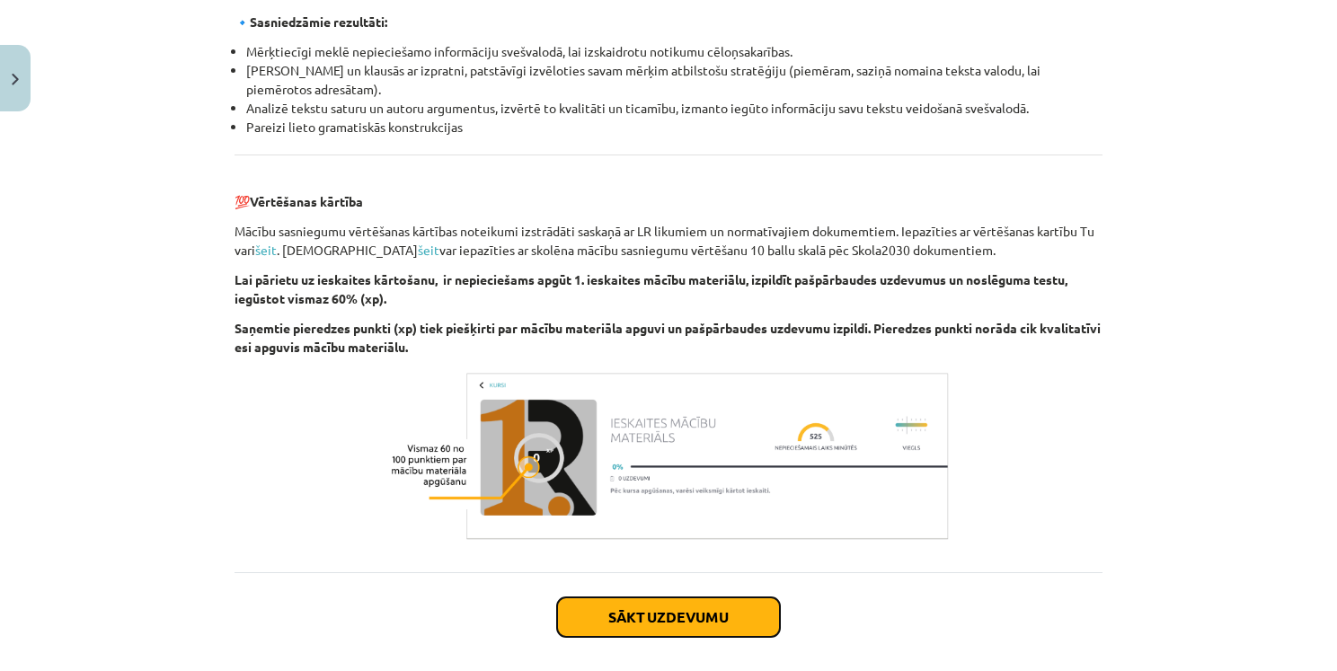
click at [647, 611] on button "Sākt uzdevumu" at bounding box center [668, 618] width 223 height 40
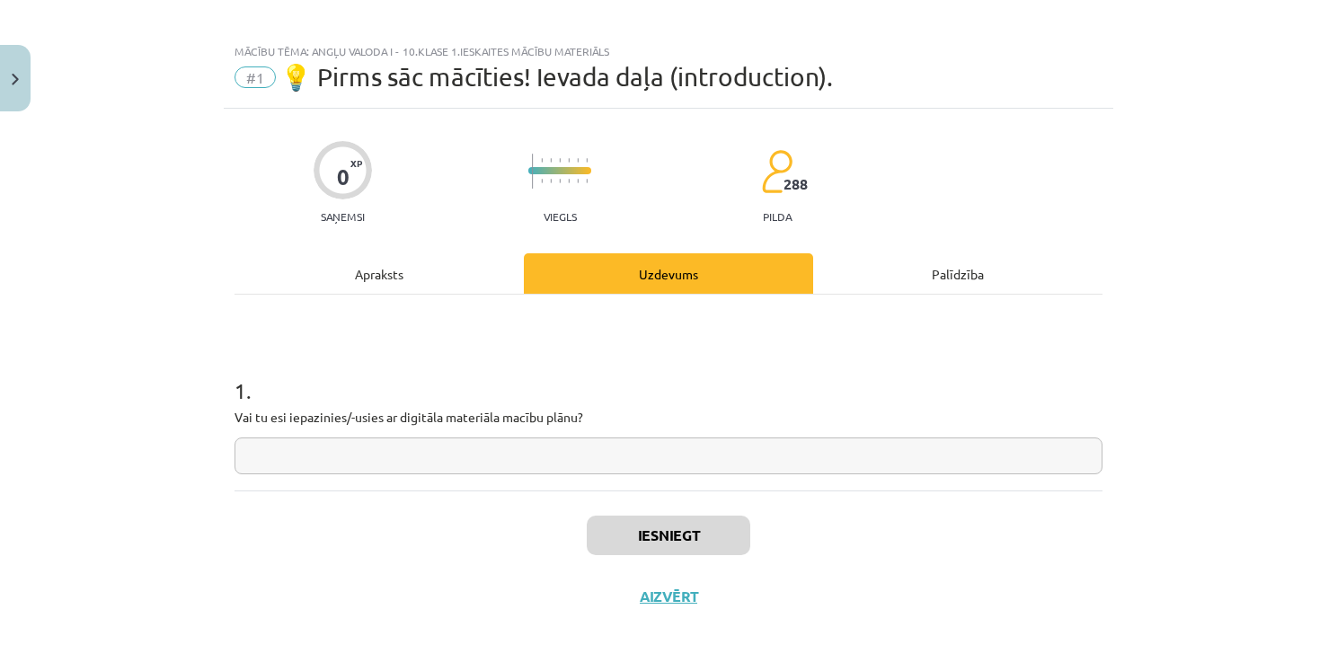
click at [294, 455] on input "text" at bounding box center [669, 456] width 868 height 37
click at [744, 465] on input "text" at bounding box center [669, 456] width 868 height 37
type input "*"
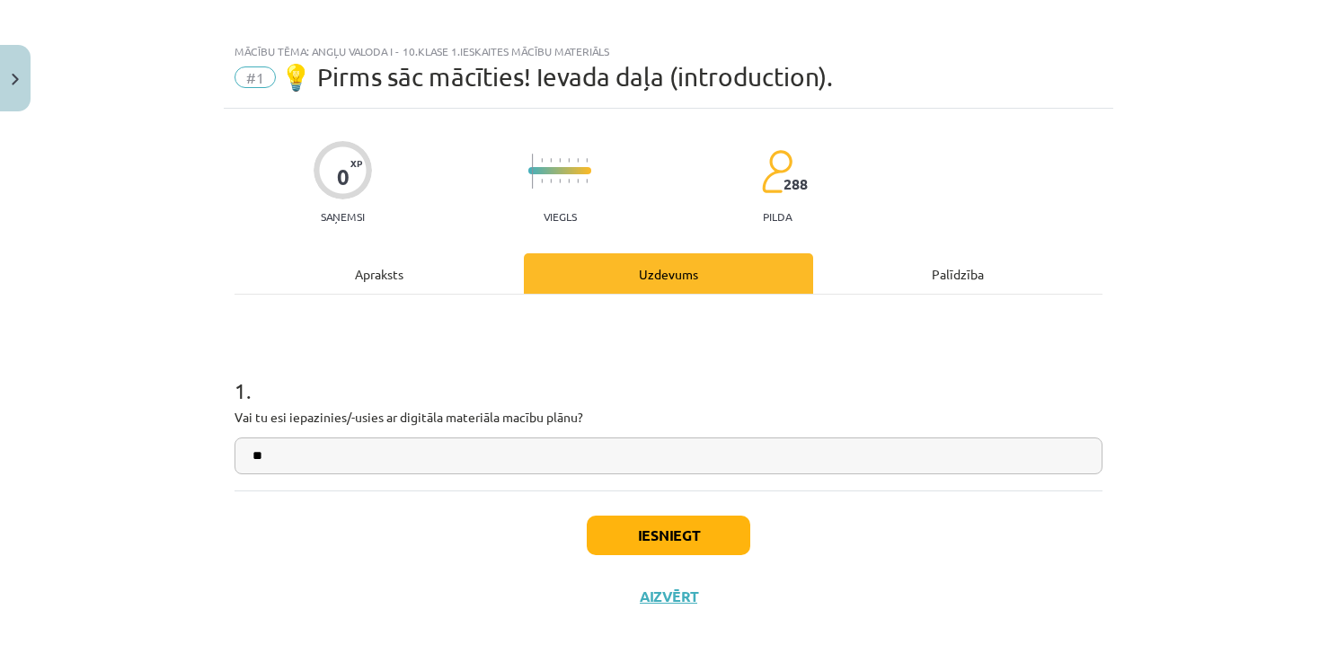
type input "*"
type input "**"
click at [698, 537] on button "Iesniegt" at bounding box center [669, 536] width 164 height 40
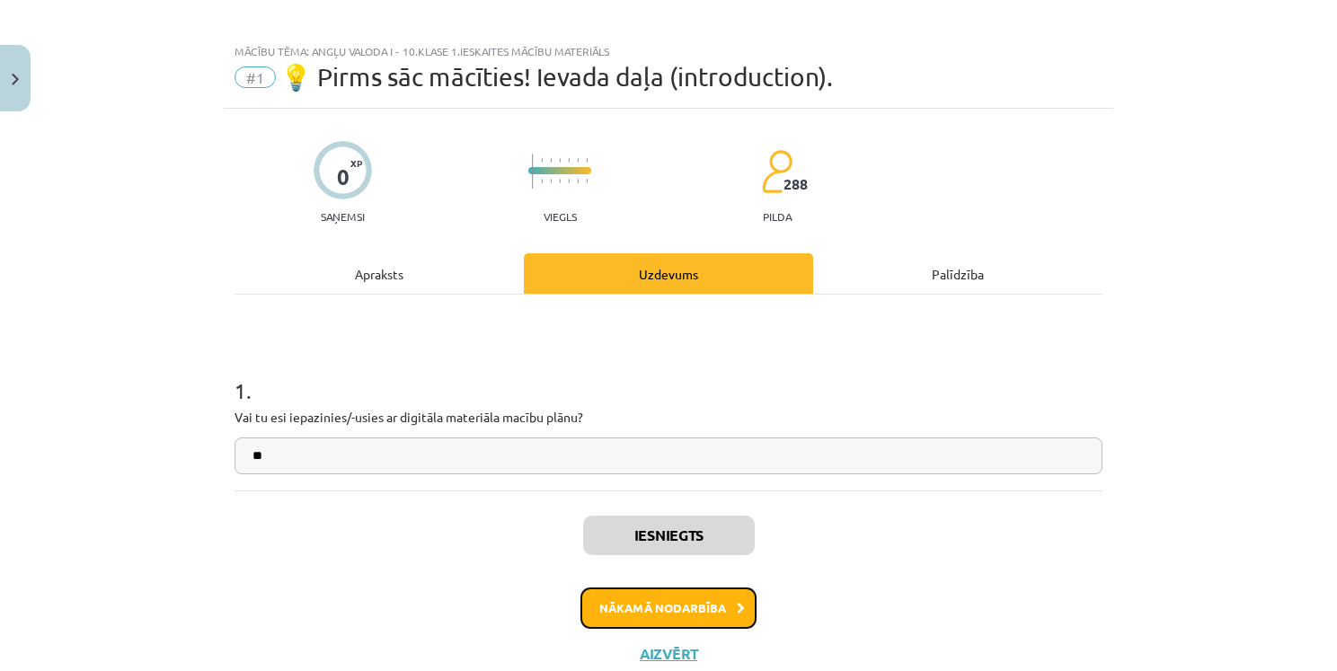
click at [703, 607] on button "Nākamā nodarbība" at bounding box center [668, 608] width 176 height 41
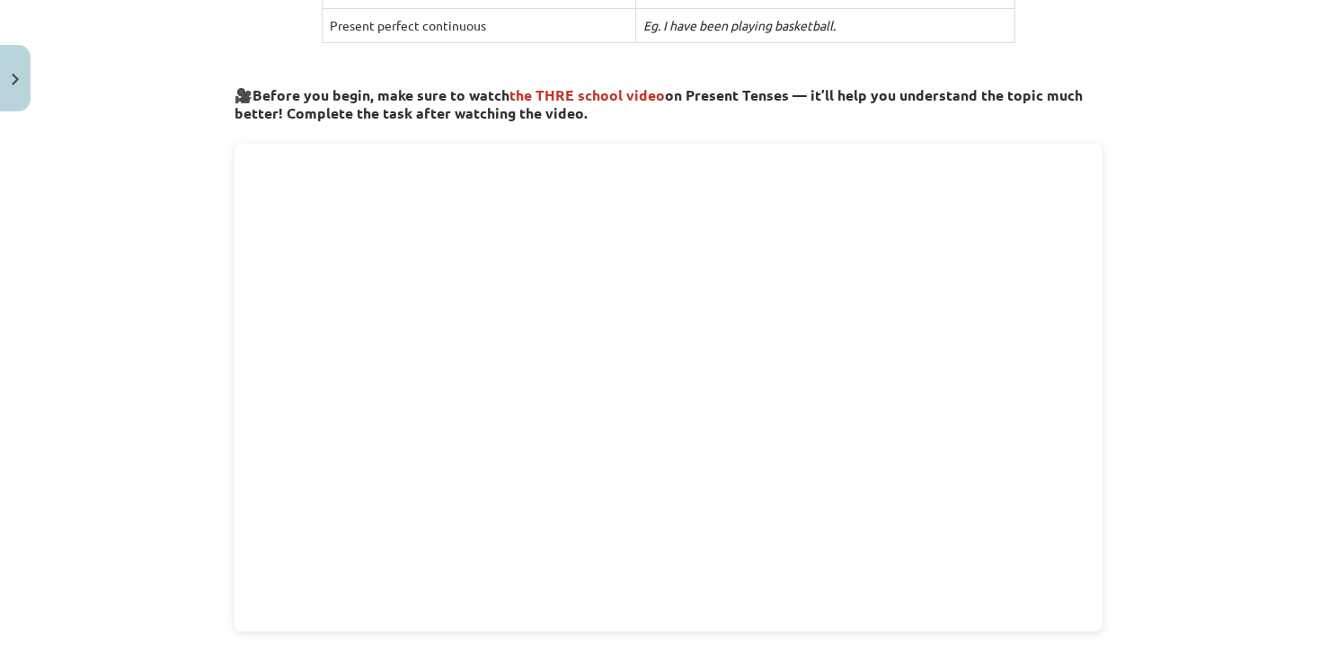
scroll to position [547, 0]
